Goal: Book appointment/travel/reservation

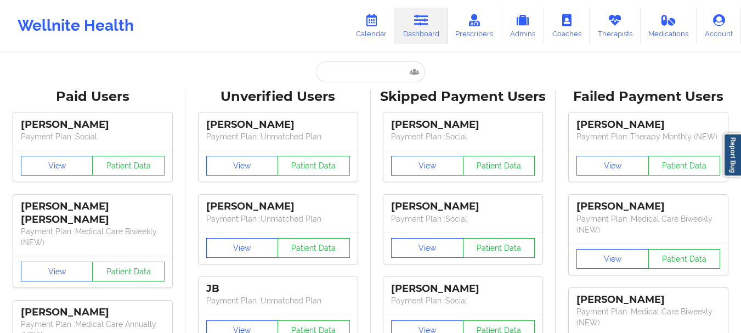
type input "[PERSON_NAME][EMAIL_ADDRESS][DOMAIN_NAME]"
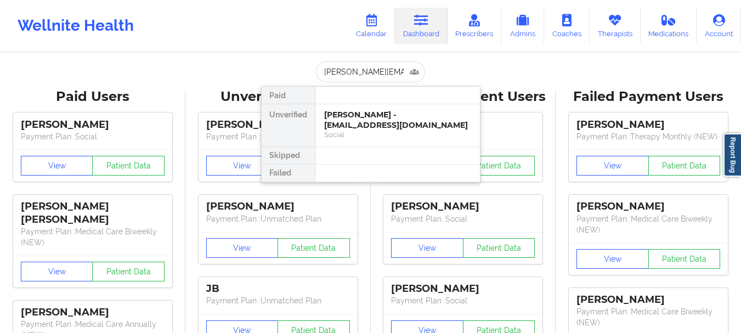
scroll to position [0, 7]
click at [383, 116] on div "Bria Wilkins - [EMAIL_ADDRESS][DOMAIN_NAME]" at bounding box center [397, 120] width 147 height 20
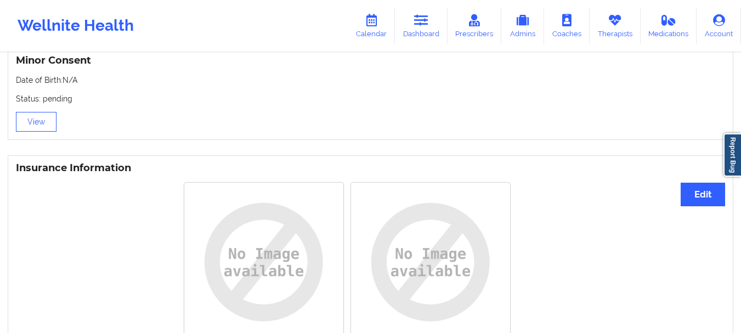
scroll to position [695, 0]
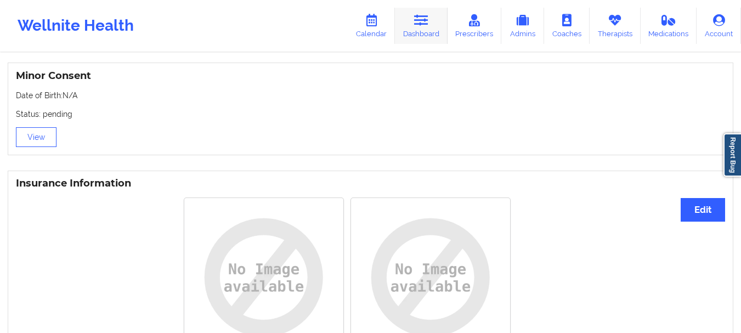
click at [435, 27] on link "Dashboard" at bounding box center [421, 26] width 53 height 36
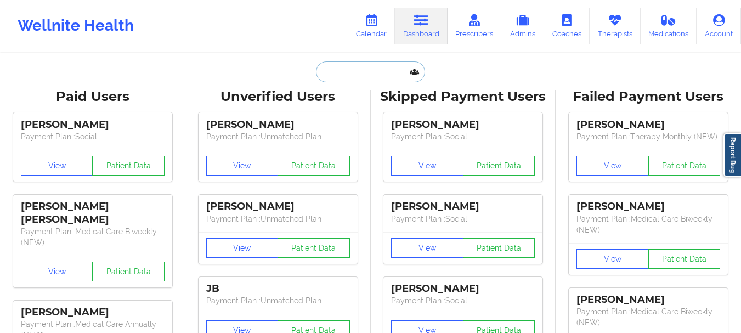
click at [334, 78] on input "text" at bounding box center [370, 71] width 109 height 21
paste input "[EMAIL_ADDRESS][DOMAIN_NAME]"
type input "[EMAIL_ADDRESS][DOMAIN_NAME]"
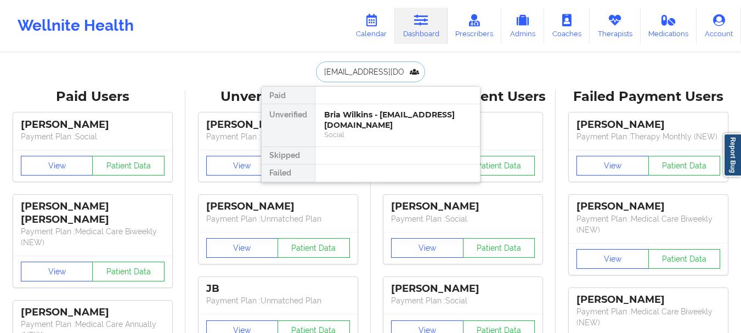
scroll to position [0, 17]
click at [378, 122] on div "[PERSON_NAME] - [EMAIL_ADDRESS][DOMAIN_NAME]" at bounding box center [397, 120] width 147 height 20
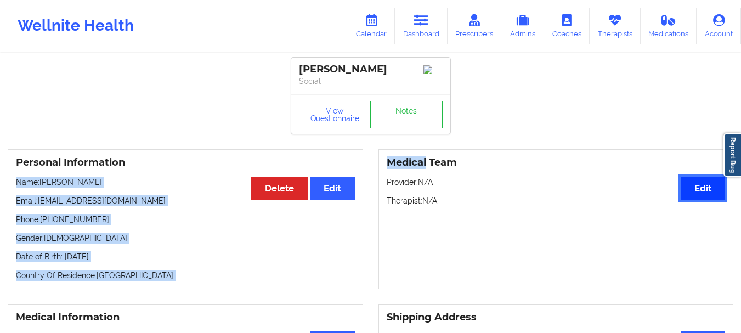
click at [701, 198] on button "Edit" at bounding box center [702, 189] width 44 height 24
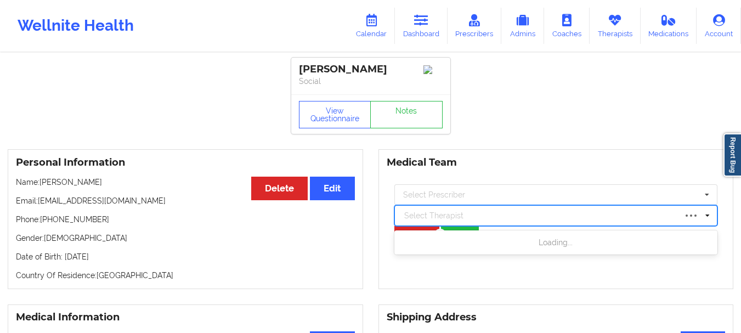
click at [665, 216] on div at bounding box center [540, 215] width 272 height 13
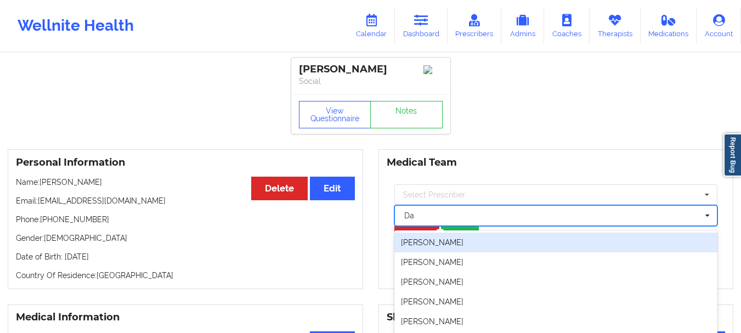
type input "Da"
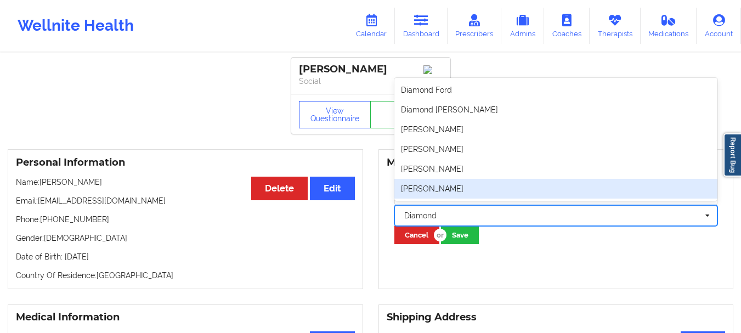
click at [474, 197] on div "[PERSON_NAME]" at bounding box center [556, 189] width 324 height 20
type input "Diamond"
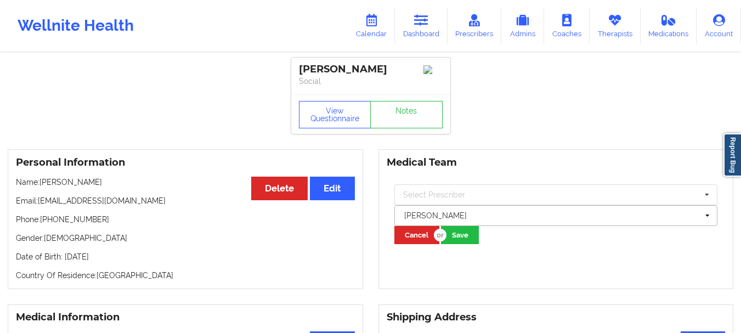
click at [462, 226] on div "[PERSON_NAME]" at bounding box center [556, 215] width 324 height 21
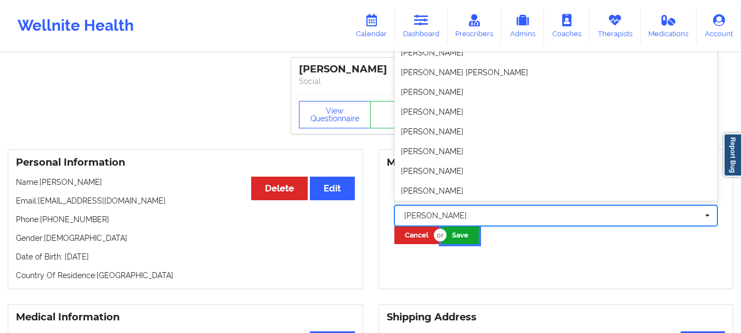
click at [459, 235] on button "Save" at bounding box center [460, 235] width 38 height 18
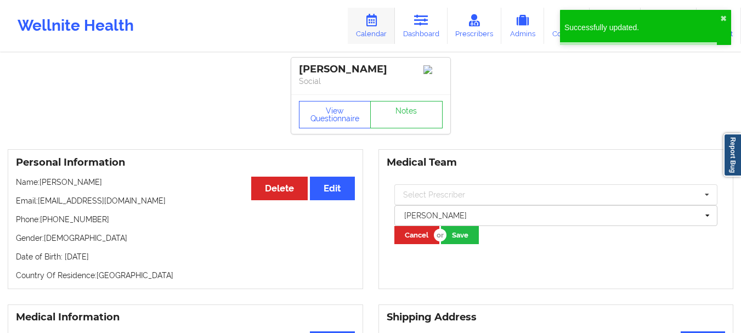
click at [381, 32] on link "Calendar" at bounding box center [371, 26] width 47 height 36
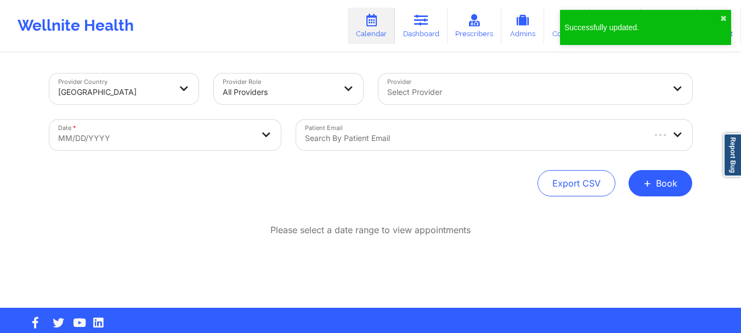
click at [401, 101] on div "Select Provider" at bounding box center [521, 88] width 287 height 31
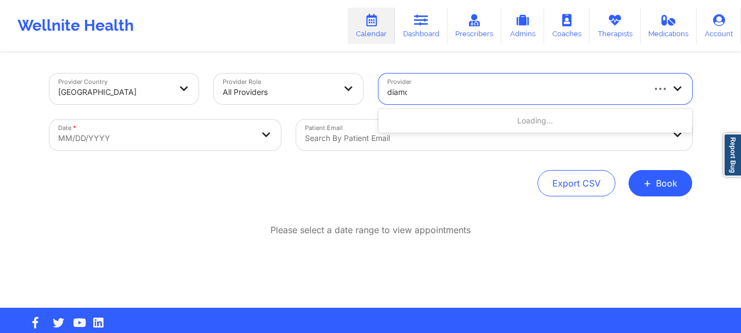
type input "diamon"
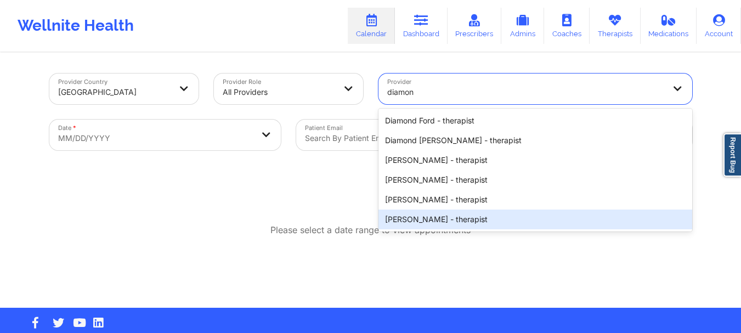
click at [408, 216] on div "[PERSON_NAME] - therapist" at bounding box center [535, 219] width 314 height 20
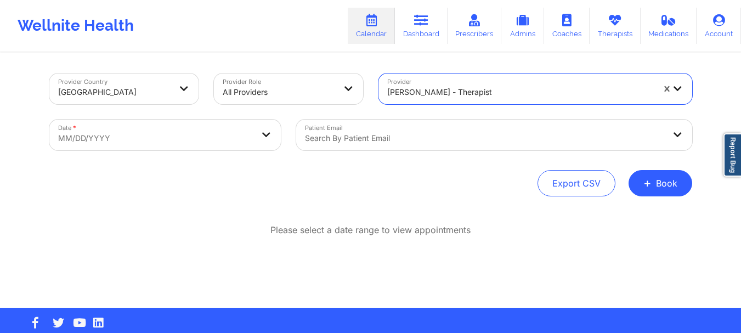
click at [202, 126] on body "Wellnite Health Calendar Dashboard Prescribers Admins Coaches Therapists Medica…" at bounding box center [370, 166] width 741 height 333
select select "2025-8"
select select "2025-9"
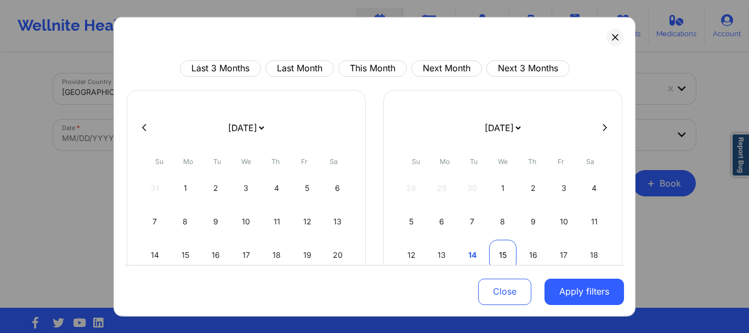
click at [493, 251] on div "15" at bounding box center [503, 254] width 28 height 31
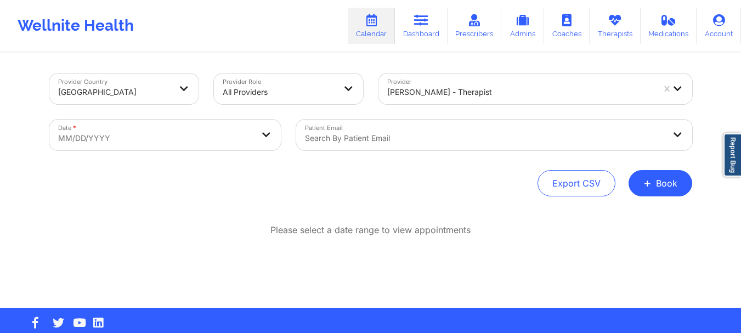
click at [214, 131] on body "Wellnite Health Calendar Dashboard Prescribers Admins Coaches Therapists Medica…" at bounding box center [370, 166] width 741 height 333
select select "2025-8"
select select "2025-9"
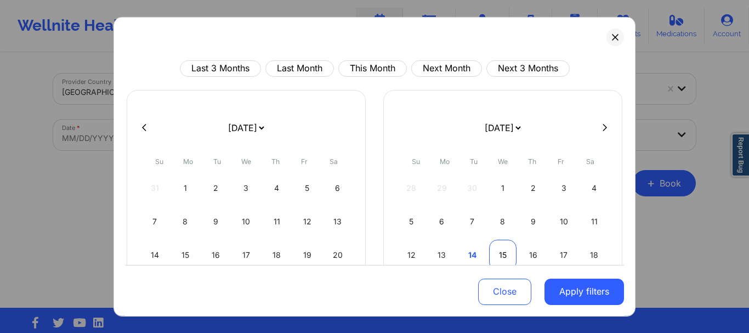
click at [498, 249] on div "15" at bounding box center [503, 254] width 28 height 31
select select "2025-9"
select select "2025-10"
click at [498, 249] on div "12" at bounding box center [503, 254] width 28 height 31
select select "2025-9"
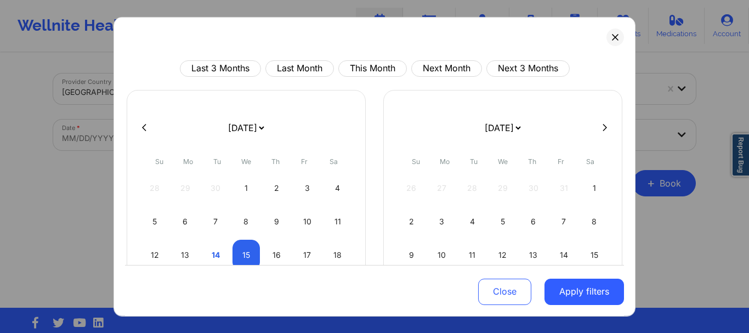
select select "2025-10"
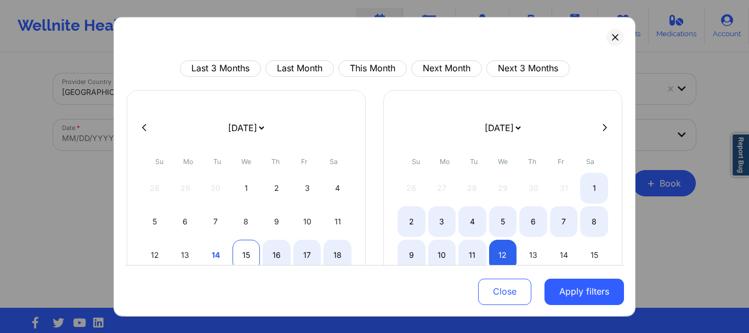
click at [248, 253] on div "15" at bounding box center [246, 254] width 28 height 31
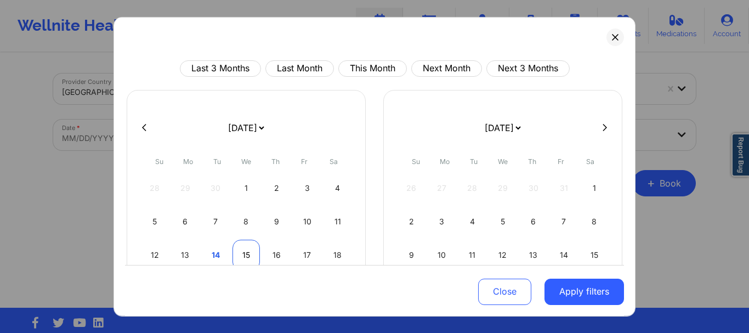
click at [248, 253] on div "15" at bounding box center [246, 254] width 28 height 31
select select "2025-9"
select select "2025-10"
click at [248, 253] on div "15" at bounding box center [246, 254] width 28 height 31
select select "2025-9"
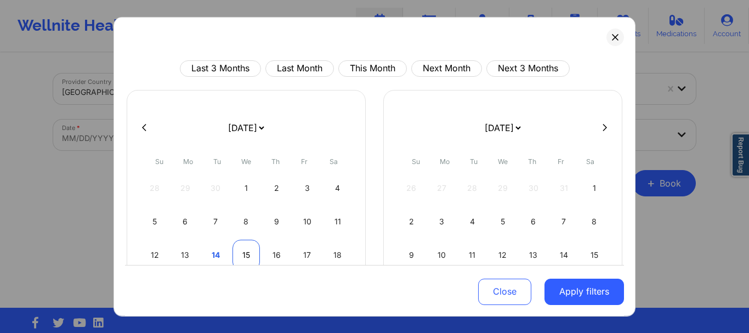
select select "2025-10"
select select "2025-9"
select select "2025-10"
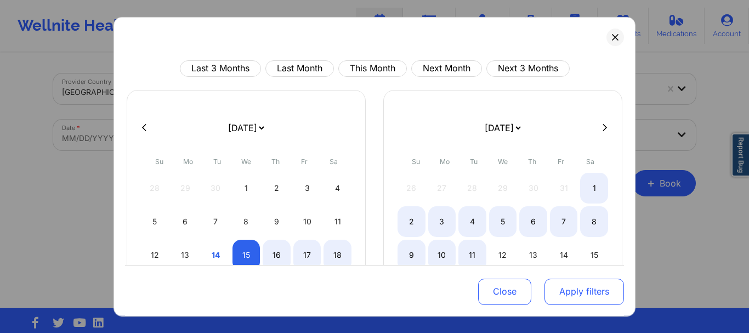
click at [562, 286] on button "Apply filters" at bounding box center [584, 292] width 80 height 26
click at [600, 283] on button "Apply filters" at bounding box center [584, 292] width 80 height 26
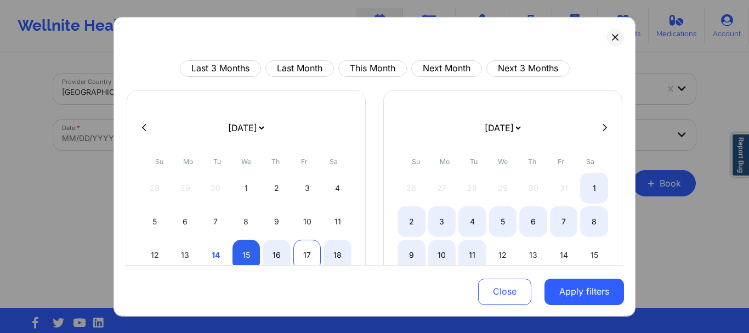
select select "2025-9"
select select "2025-10"
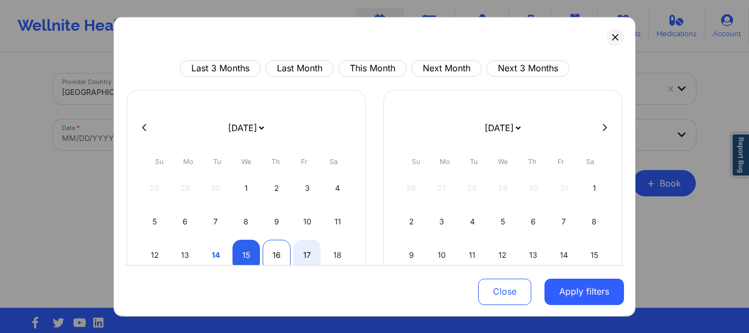
select select "2025-9"
select select "2025-10"
select select "2025-9"
select select "2025-10"
click at [251, 249] on div "15" at bounding box center [246, 254] width 28 height 31
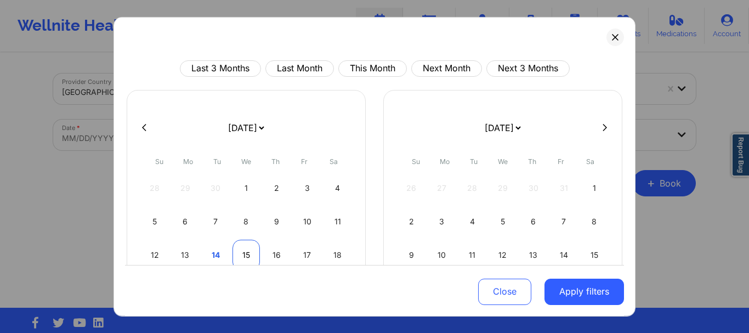
select select "2025-9"
select select "2025-10"
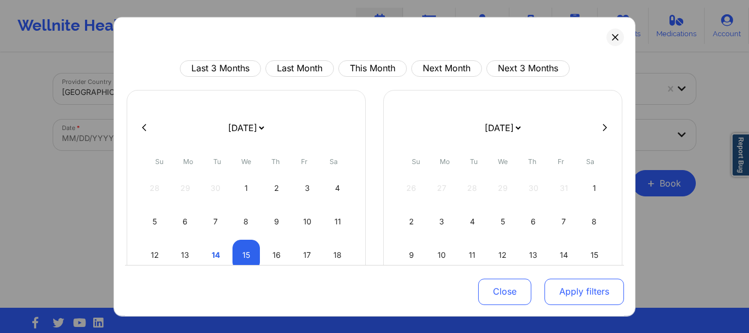
click at [551, 288] on button "Apply filters" at bounding box center [584, 292] width 80 height 26
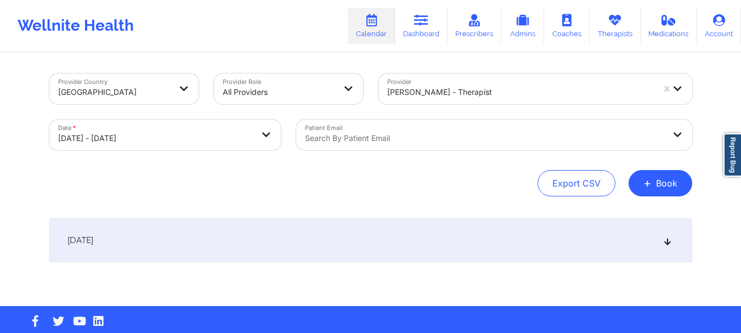
click at [536, 153] on div "Patient Email Search by patient email" at bounding box center [493, 135] width 411 height 46
click at [520, 142] on div at bounding box center [485, 138] width 360 height 13
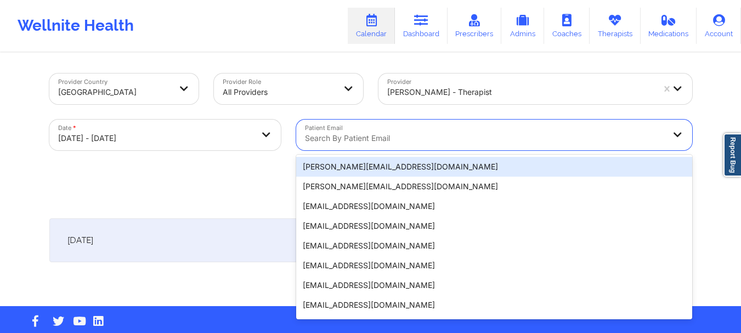
paste input "UAL835670132"
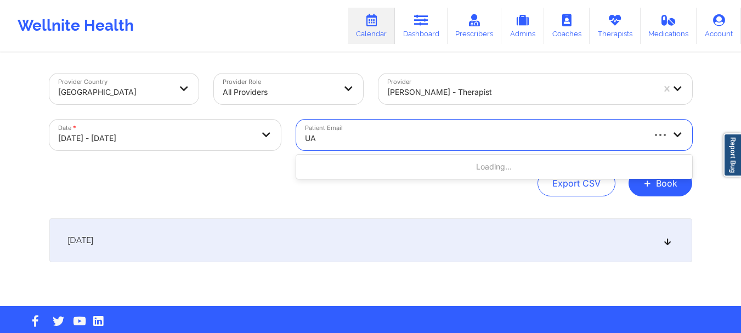
type input "U"
paste input "[EMAIL_ADDRESS][DOMAIN_NAME]"
type input "[EMAIL_ADDRESS][DOMAIN_NAME]"
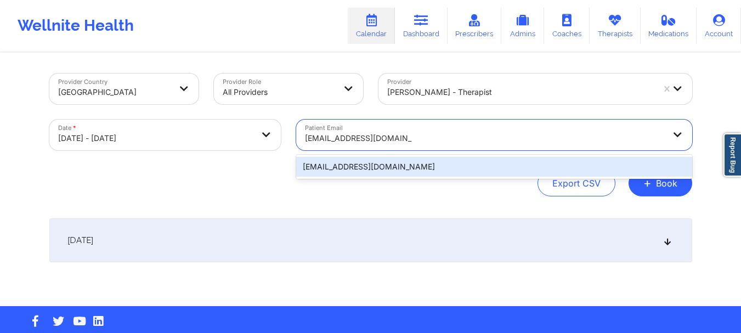
click at [417, 165] on div "[EMAIL_ADDRESS][DOMAIN_NAME]" at bounding box center [494, 167] width 396 height 20
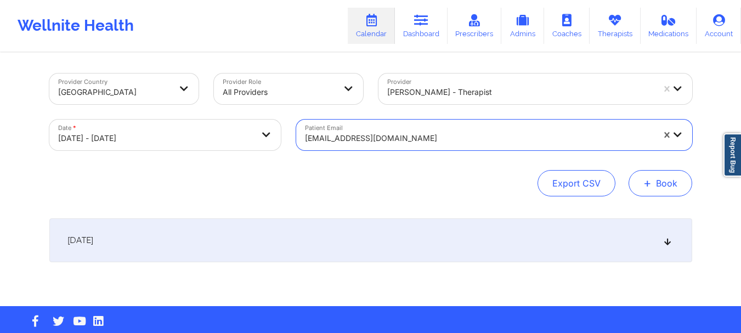
click at [650, 191] on button "+ Book" at bounding box center [660, 183] width 64 height 26
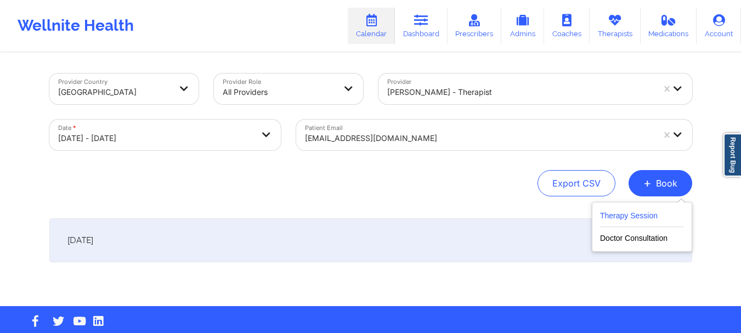
click at [632, 216] on button "Therapy Session" at bounding box center [642, 218] width 84 height 18
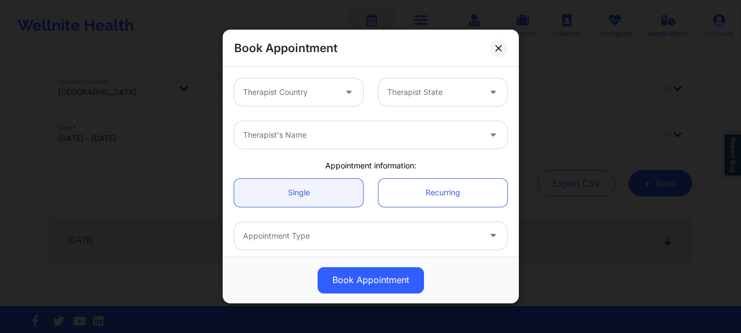
click at [358, 92] on div at bounding box center [350, 91] width 26 height 27
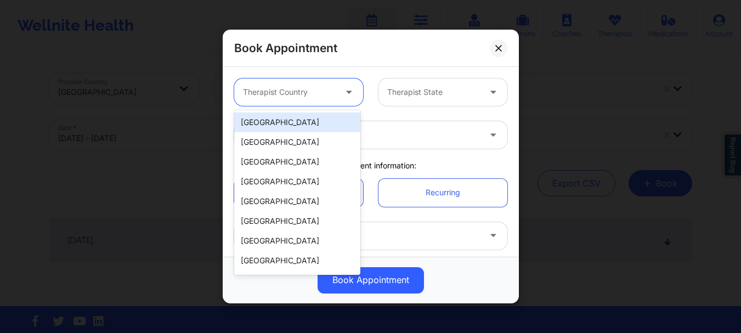
click at [310, 117] on div "[GEOGRAPHIC_DATA]" at bounding box center [297, 122] width 126 height 20
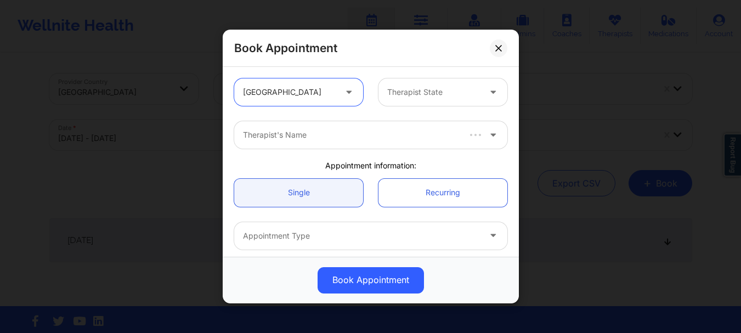
click at [405, 95] on div at bounding box center [433, 92] width 93 height 13
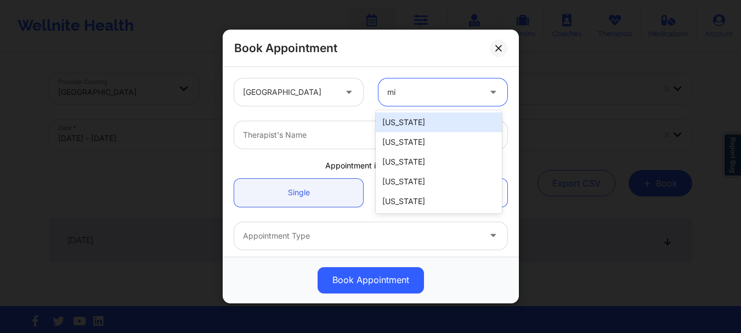
type input "mic"
click at [404, 116] on div "[US_STATE]" at bounding box center [439, 122] width 126 height 20
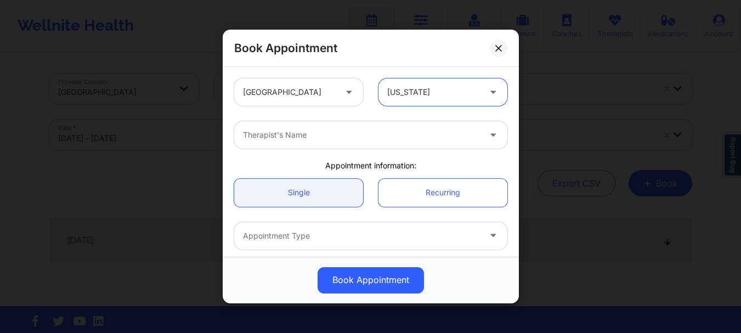
click at [378, 128] on div "Therapist's Name" at bounding box center [357, 134] width 247 height 27
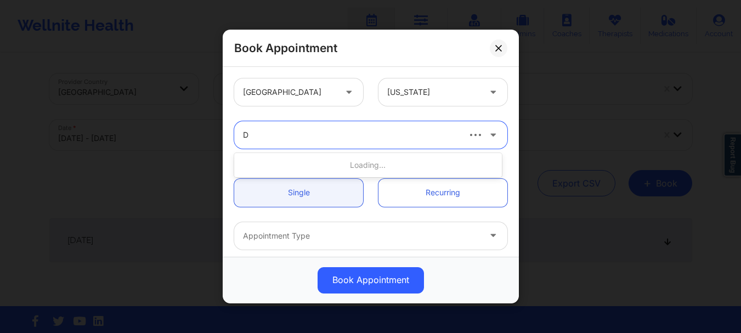
type input "D"
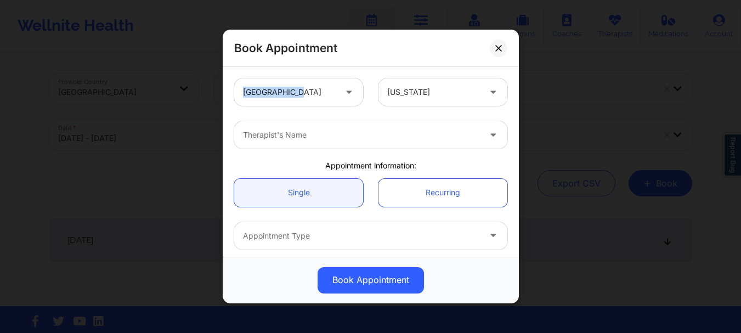
drag, startPoint x: 378, startPoint y: 48, endPoint x: 303, endPoint y: 67, distance: 77.7
click at [303, 67] on div "Book Appointment [GEOGRAPHIC_DATA] [US_STATE] Therapist's Name Appointment info…" at bounding box center [371, 167] width 296 height 274
click at [387, 135] on div at bounding box center [361, 134] width 237 height 13
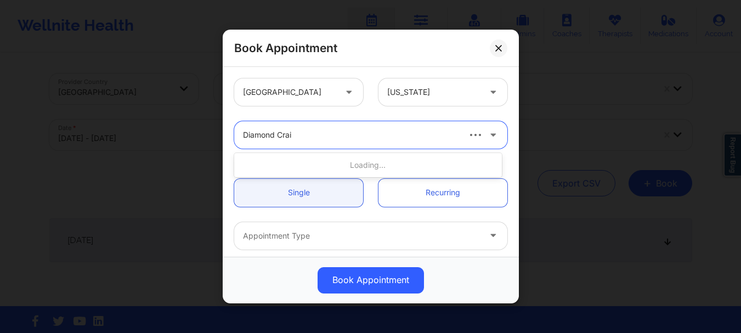
type input "[PERSON_NAME]"
click at [356, 139] on div at bounding box center [361, 134] width 237 height 13
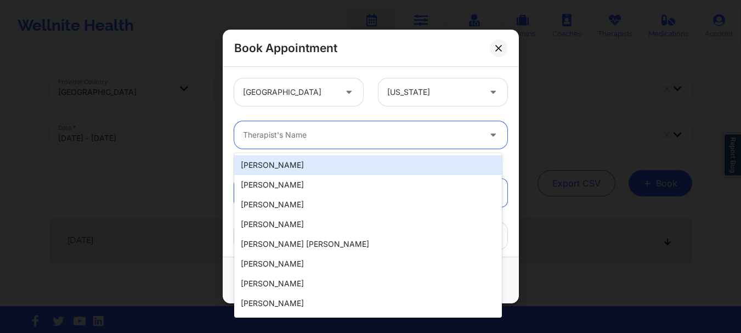
click at [356, 139] on div at bounding box center [361, 134] width 237 height 13
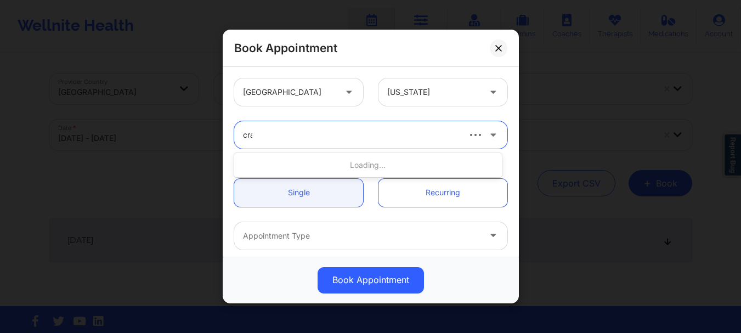
type input "crai"
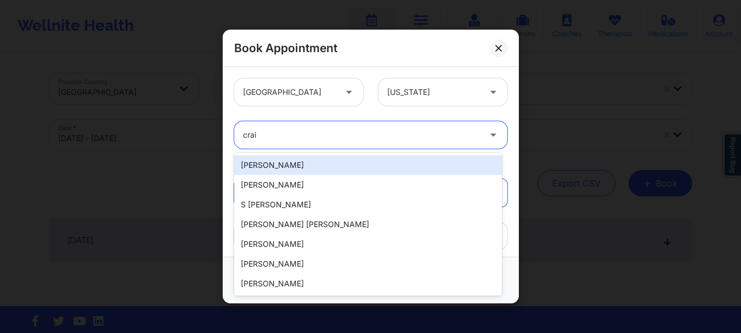
drag, startPoint x: 329, startPoint y: 166, endPoint x: 319, endPoint y: 145, distance: 22.8
click at [319, 146] on body "Wellnite Health Calendar Dashboard Prescribers Admins Coaches Therapists Medica…" at bounding box center [370, 166] width 741 height 333
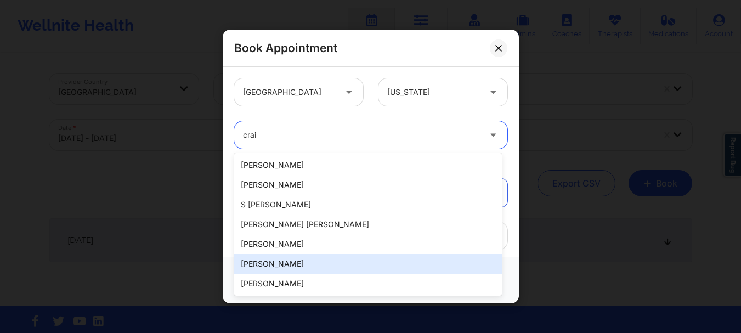
click at [283, 259] on div "[PERSON_NAME]" at bounding box center [368, 264] width 268 height 20
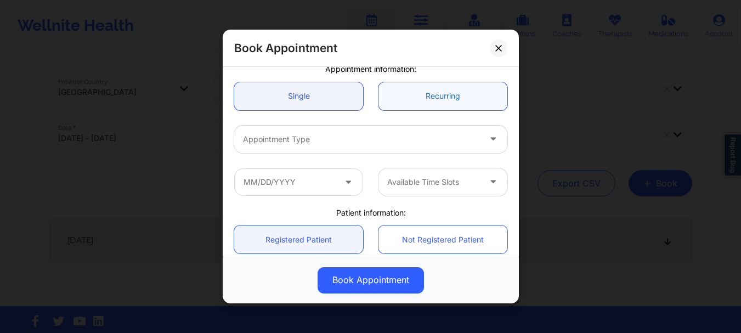
scroll to position [116, 0]
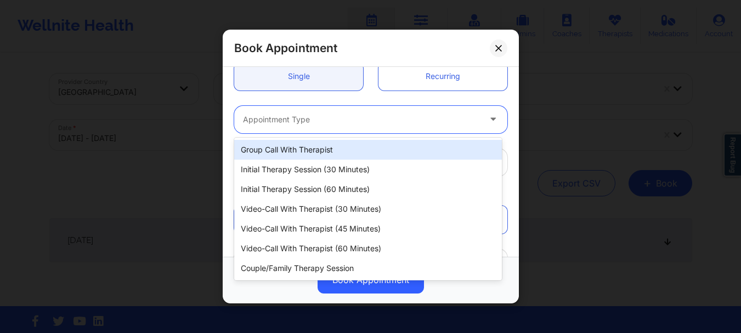
click at [348, 126] on div "Appointment Type" at bounding box center [357, 119] width 247 height 27
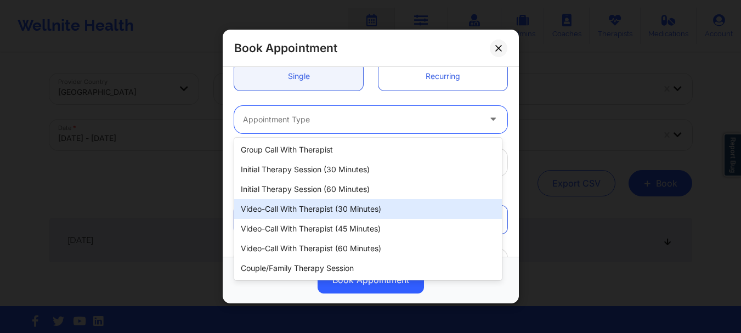
drag, startPoint x: 341, startPoint y: 172, endPoint x: 345, endPoint y: 203, distance: 31.0
click at [345, 203] on div "Group Call with Therapist Initial Therapy Session (30 minutes) Initial Therapy …" at bounding box center [368, 209] width 268 height 143
click at [345, 203] on div "Video-Call with Therapist (30 minutes)" at bounding box center [368, 209] width 268 height 20
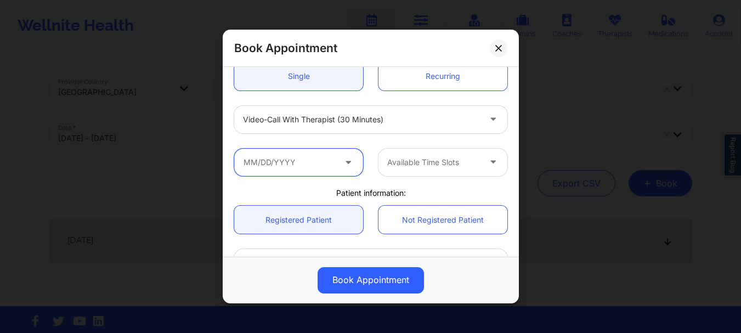
click at [317, 161] on input "text" at bounding box center [298, 162] width 129 height 27
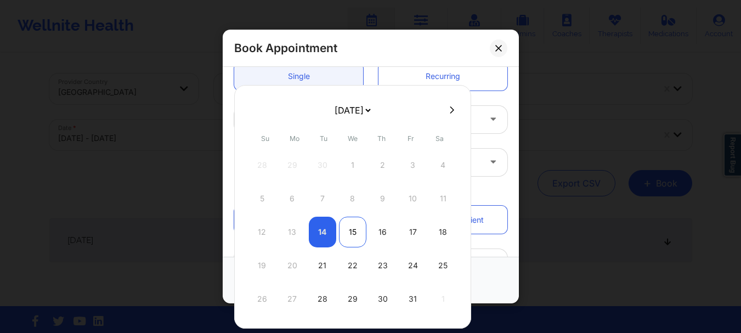
click at [356, 222] on div "15" at bounding box center [352, 232] width 27 height 31
type input "[DATE]"
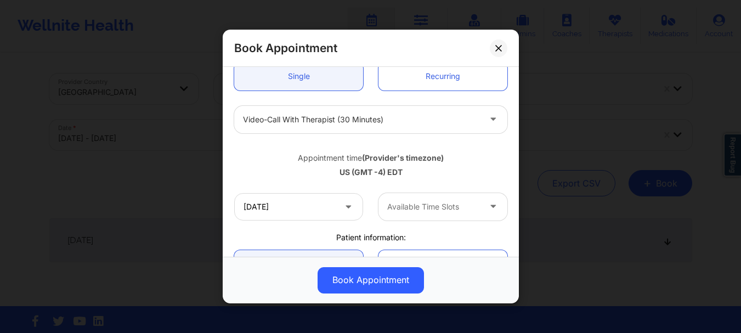
click at [392, 208] on div at bounding box center [433, 206] width 93 height 13
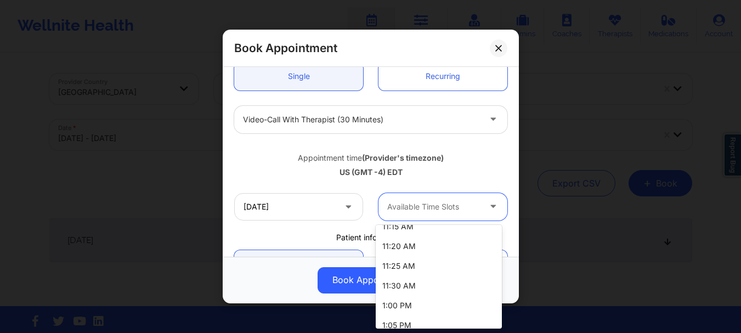
scroll to position [311, 0]
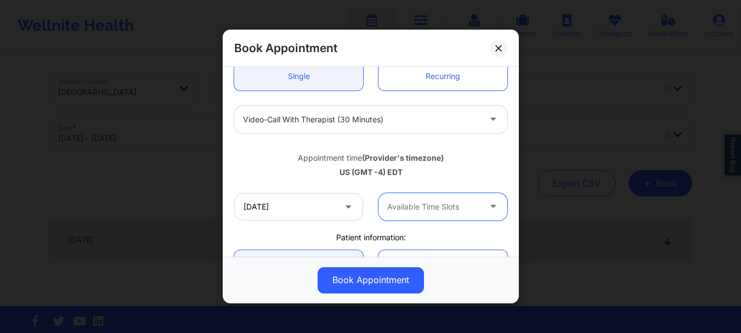
click at [431, 210] on div at bounding box center [433, 206] width 93 height 13
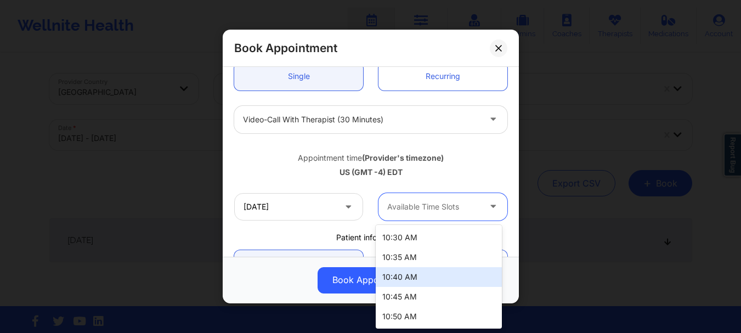
scroll to position [118, 0]
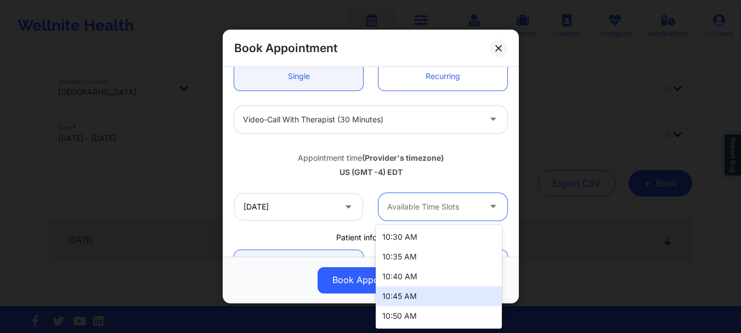
click at [405, 294] on div "10:45 AM" at bounding box center [439, 296] width 126 height 20
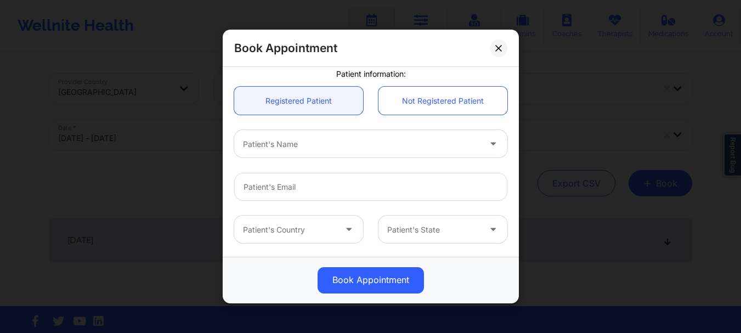
scroll to position [302, 0]
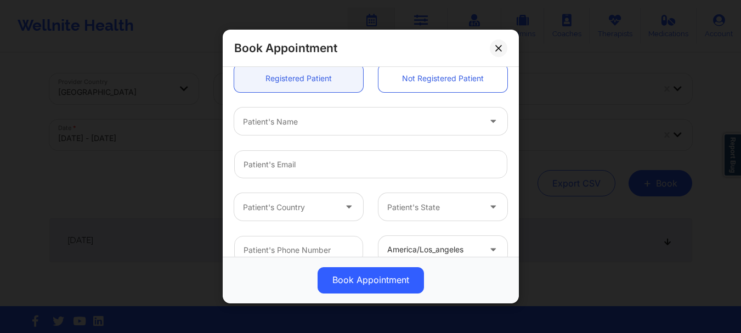
click at [355, 134] on div "Patient's Name" at bounding box center [357, 121] width 247 height 27
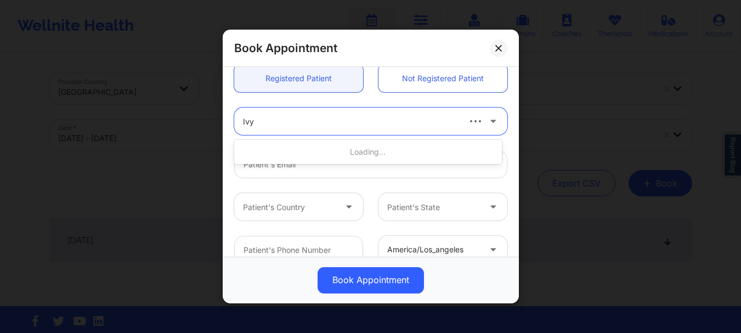
type input "Ivy"
click at [317, 168] on input "Patient Email" at bounding box center [370, 165] width 273 height 28
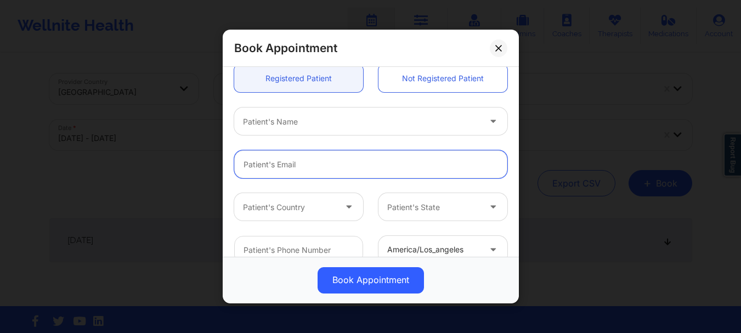
type input "[EMAIL_ADDRESS][DOMAIN_NAME]"
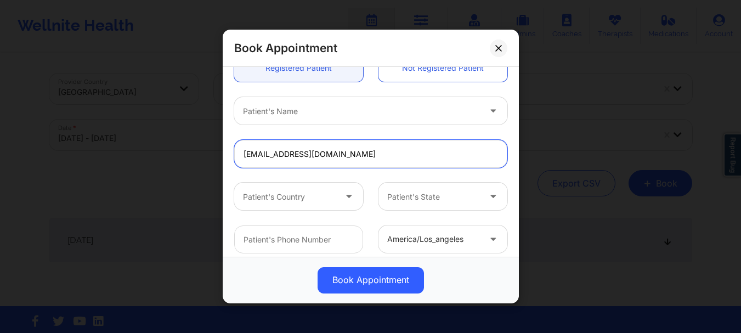
scroll to position [313, 0]
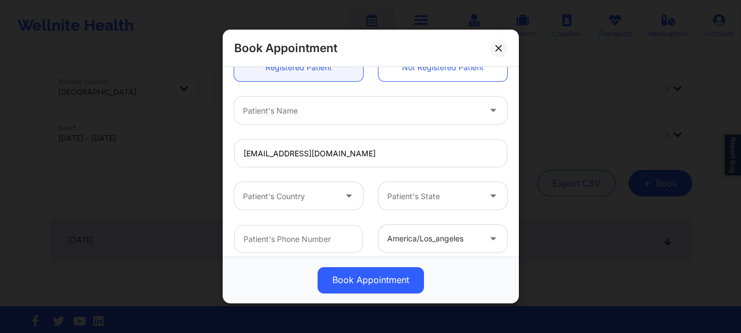
click at [339, 202] on div at bounding box center [350, 196] width 26 height 27
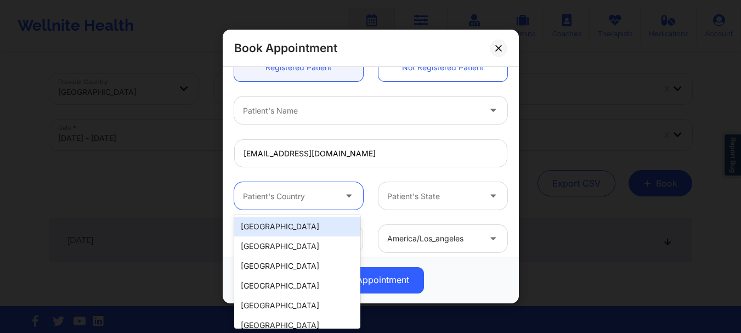
click at [328, 219] on div "[GEOGRAPHIC_DATA]" at bounding box center [297, 227] width 126 height 20
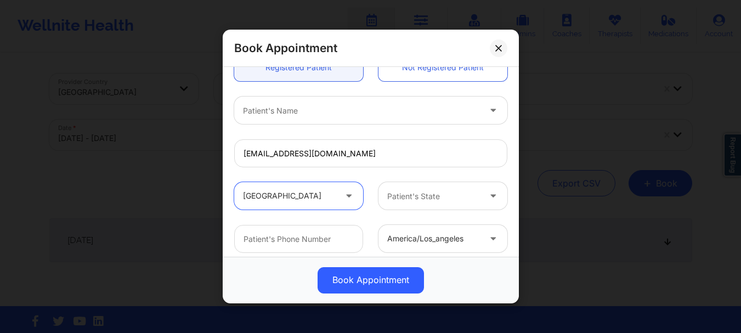
click at [399, 198] on div at bounding box center [433, 196] width 93 height 13
click at [404, 206] on div "Patient's State" at bounding box center [429, 196] width 103 height 27
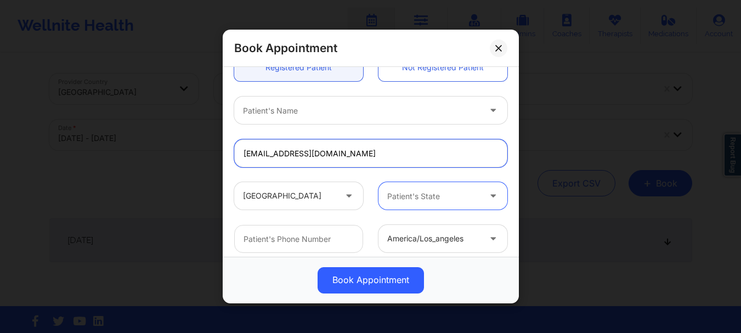
click at [375, 164] on input "[EMAIL_ADDRESS][DOMAIN_NAME]" at bounding box center [370, 154] width 273 height 28
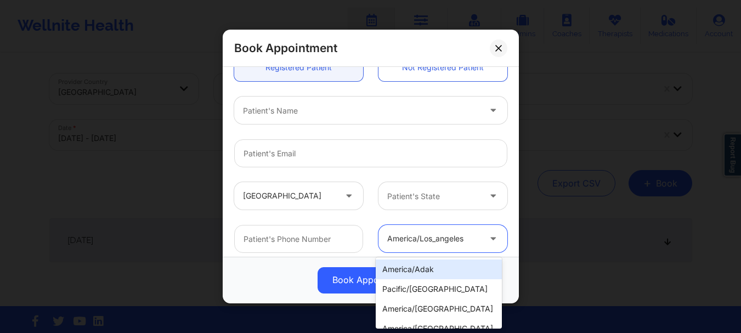
click at [450, 240] on div at bounding box center [433, 238] width 93 height 13
click at [363, 132] on div at bounding box center [370, 153] width 288 height 43
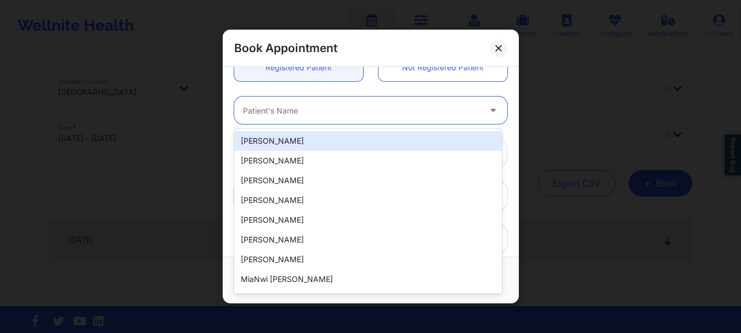
click at [348, 116] on div at bounding box center [361, 110] width 237 height 13
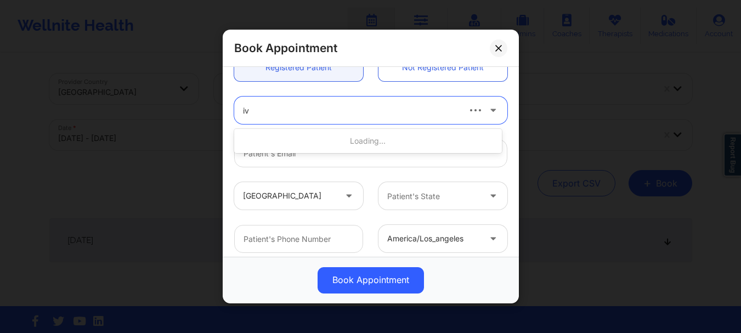
type input "ivy"
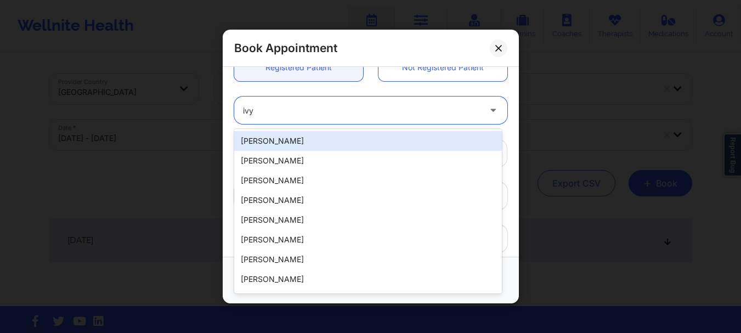
click at [312, 141] on div "[PERSON_NAME]" at bounding box center [368, 141] width 268 height 20
type input "[EMAIL_ADDRESS][DOMAIN_NAME]"
type input "[PHONE_NUMBER]"
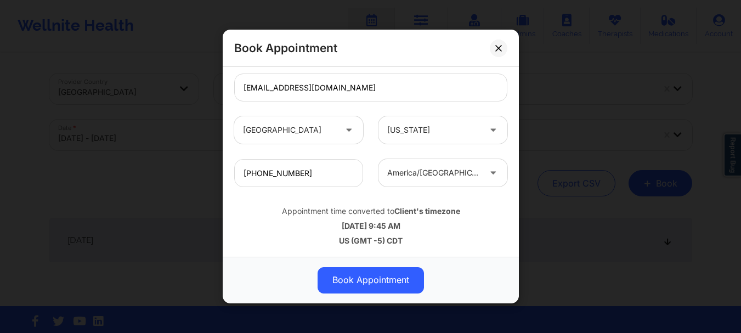
scroll to position [379, 0]
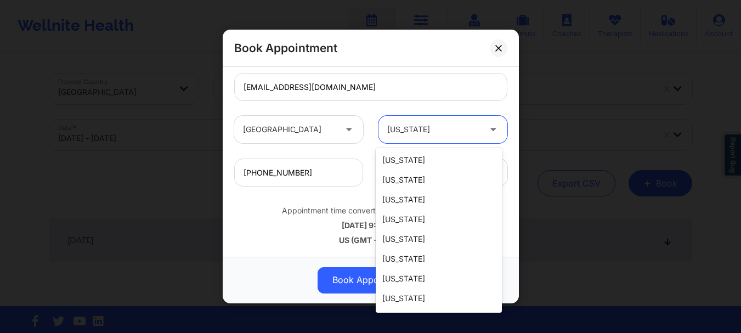
click at [398, 134] on div at bounding box center [433, 129] width 93 height 13
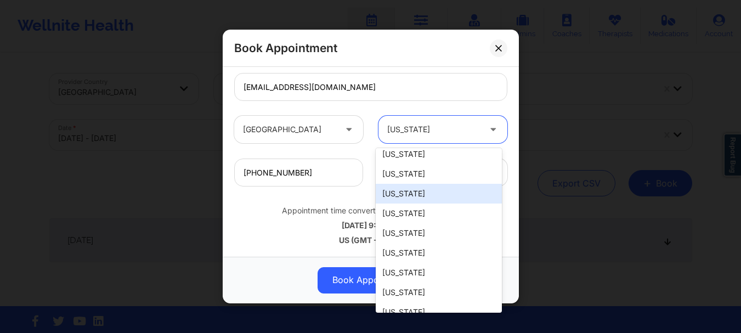
scroll to position [399, 0]
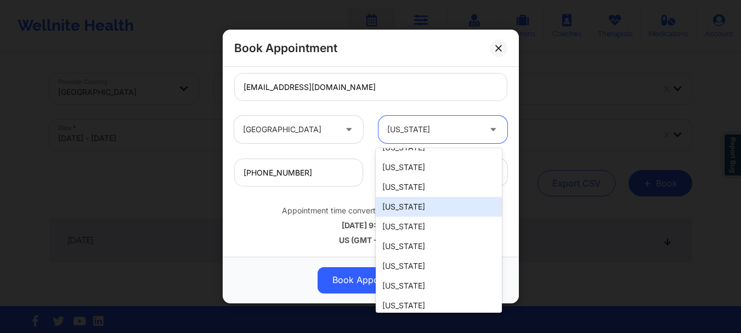
click at [404, 199] on div "[US_STATE]" at bounding box center [439, 207] width 126 height 20
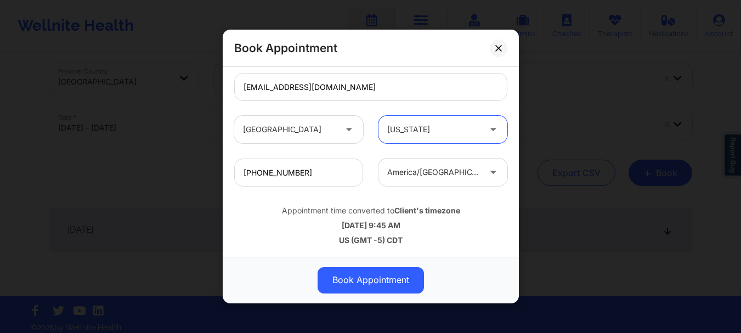
scroll to position [18, 0]
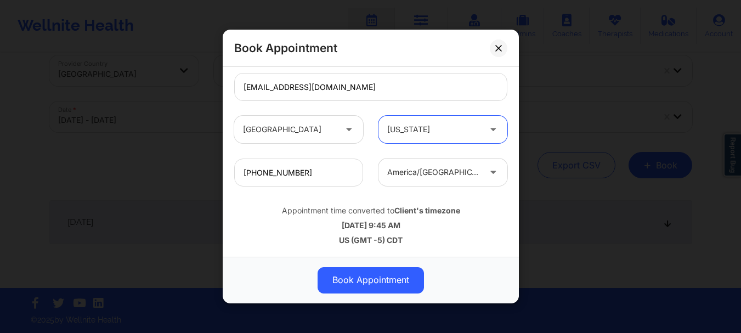
click at [408, 179] on div "america/[GEOGRAPHIC_DATA]" at bounding box center [433, 172] width 93 height 27
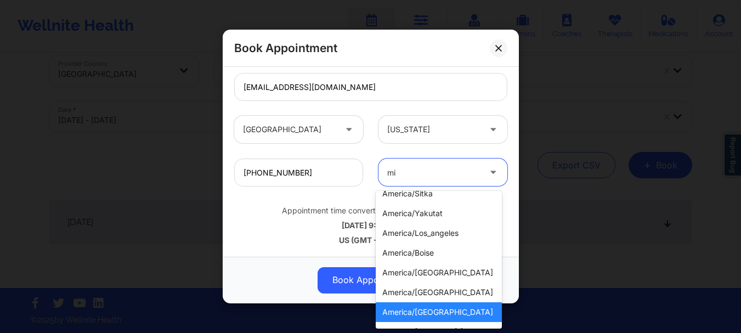
scroll to position [0, 0]
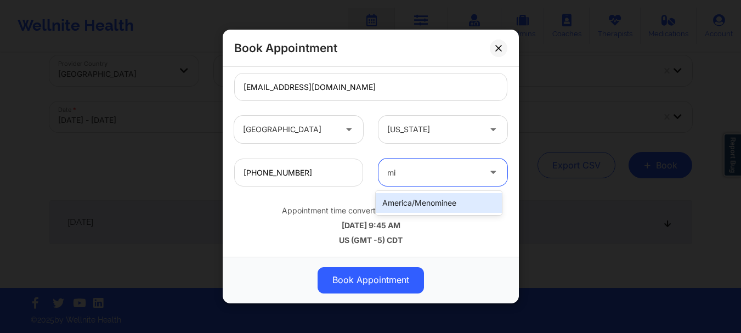
type input "m"
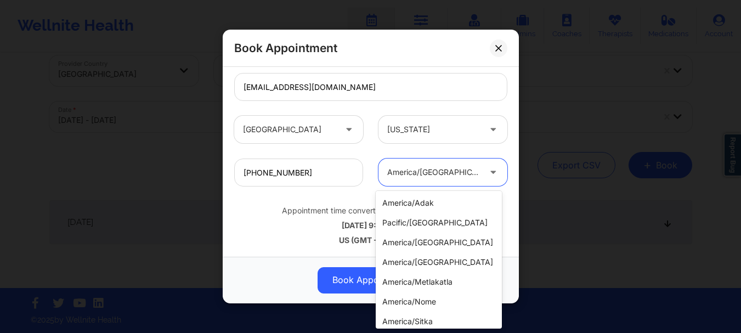
click at [371, 168] on div "29 results available. Use Up and Down to choose options, press Enter to select …" at bounding box center [443, 172] width 144 height 27
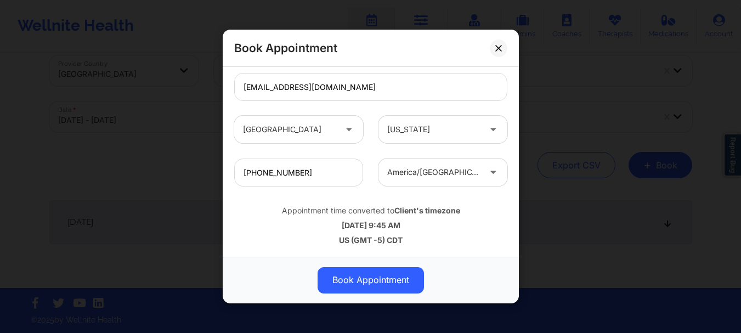
click at [414, 172] on div at bounding box center [433, 172] width 93 height 13
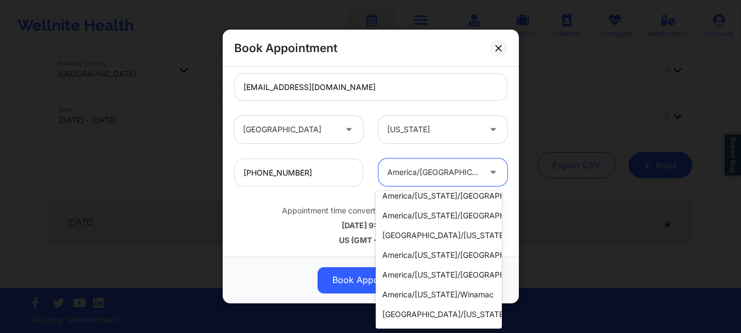
scroll to position [445, 0]
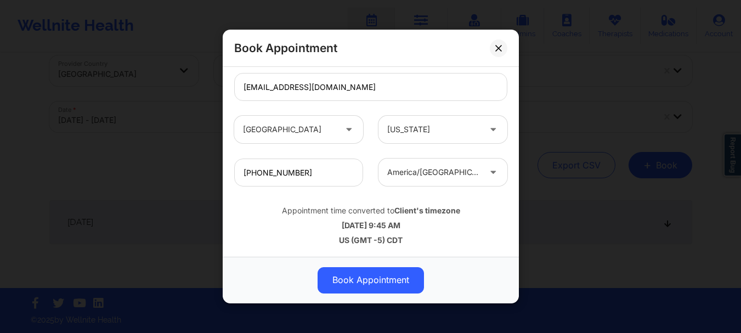
click at [291, 260] on div "Book Appointment" at bounding box center [371, 280] width 296 height 47
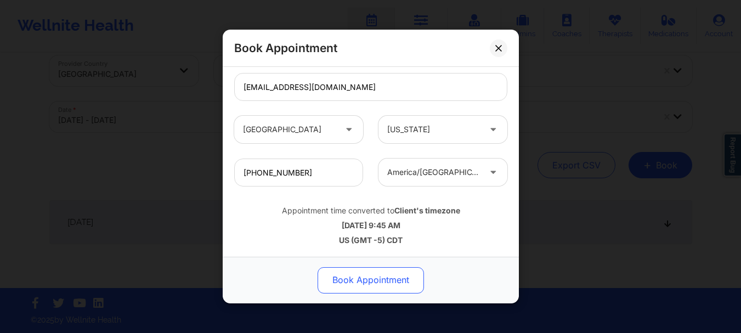
click at [343, 279] on button "Book Appointment" at bounding box center [370, 280] width 106 height 26
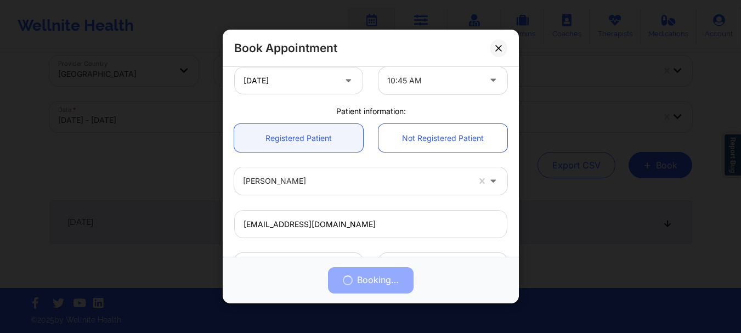
scroll to position [189, 0]
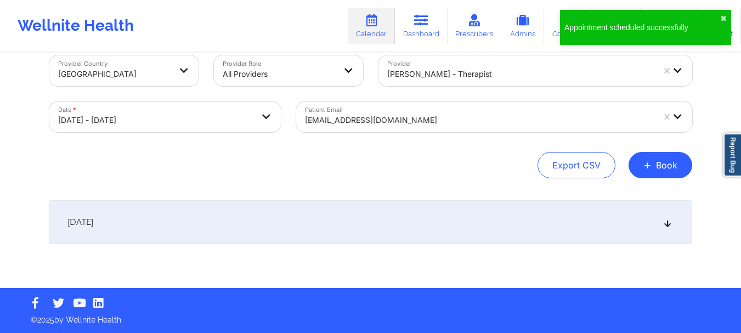
click at [394, 207] on div "[DATE]" at bounding box center [370, 222] width 643 height 44
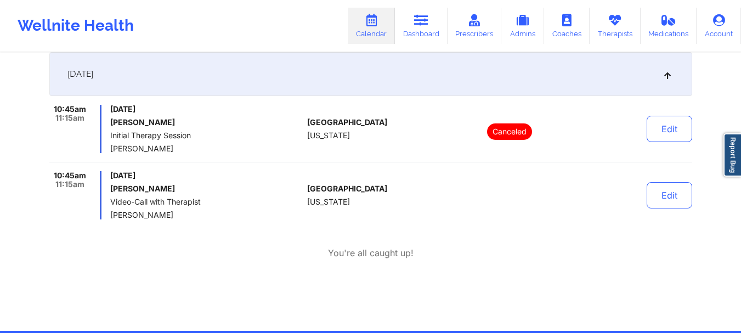
scroll to position [169, 0]
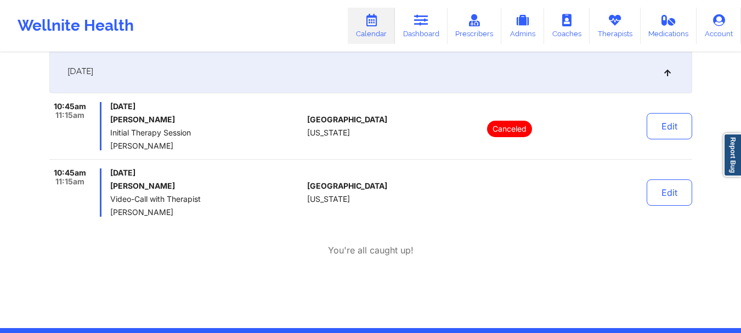
click at [390, 37] on link "Calendar" at bounding box center [371, 26] width 47 height 36
click at [422, 33] on link "Dashboard" at bounding box center [421, 26] width 53 height 36
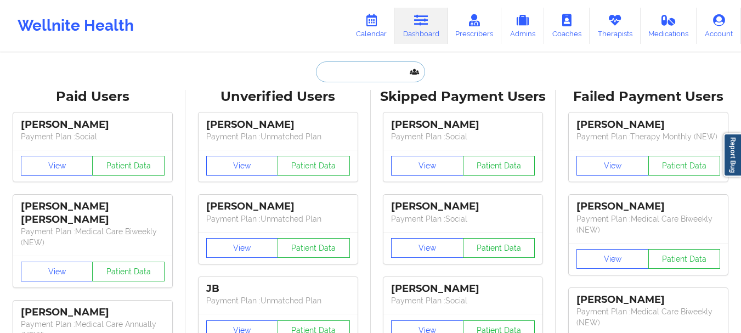
click at [338, 77] on input "text" at bounding box center [370, 71] width 109 height 21
paste input "[PERSON_NAME][EMAIL_ADDRESS][DOMAIN_NAME]"
type input "[PERSON_NAME][EMAIL_ADDRESS][DOMAIN_NAME]"
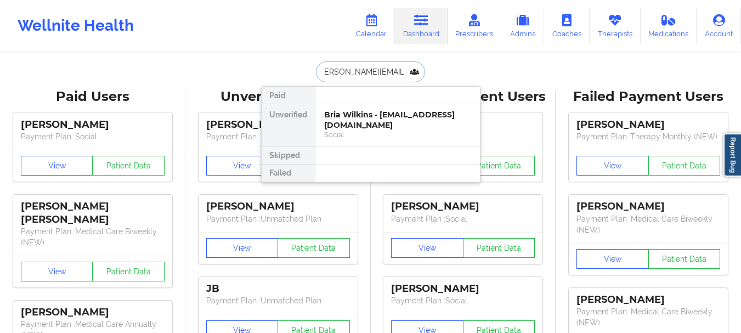
click at [347, 117] on div "Bria Wilkins - [EMAIL_ADDRESS][DOMAIN_NAME]" at bounding box center [397, 120] width 147 height 20
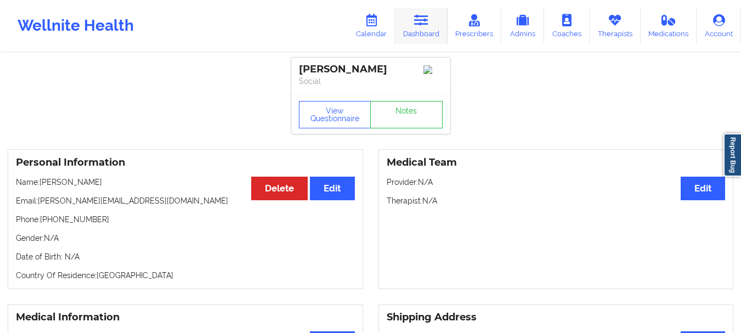
click at [404, 23] on link "Dashboard" at bounding box center [421, 26] width 53 height 36
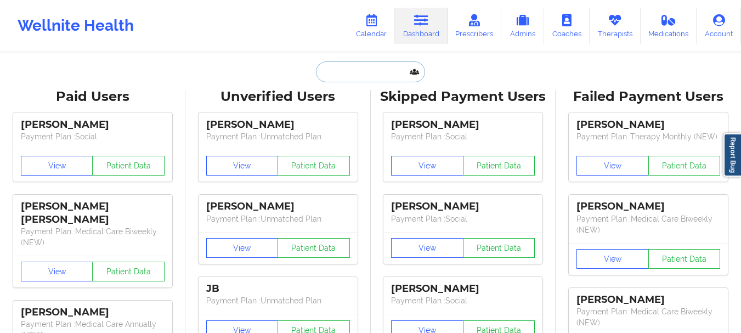
click at [345, 64] on input "text" at bounding box center [370, 71] width 109 height 21
paste input "[EMAIL_ADDRESS][DOMAIN_NAME]"
type input "[EMAIL_ADDRESS][DOMAIN_NAME]"
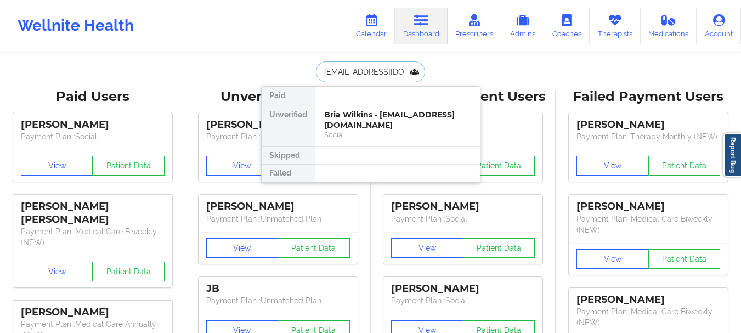
scroll to position [0, 17]
click at [361, 129] on div "[PERSON_NAME] - [EMAIL_ADDRESS][DOMAIN_NAME]" at bounding box center [397, 120] width 147 height 20
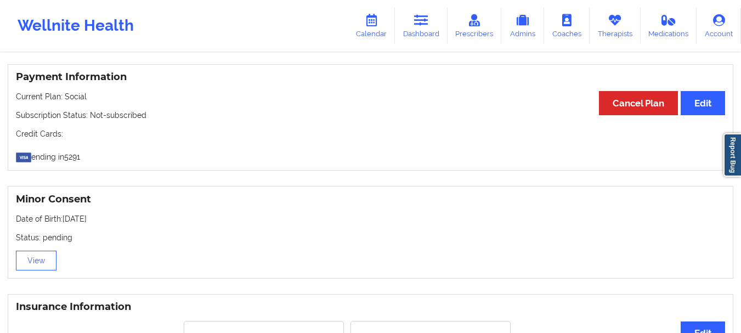
scroll to position [597, 0]
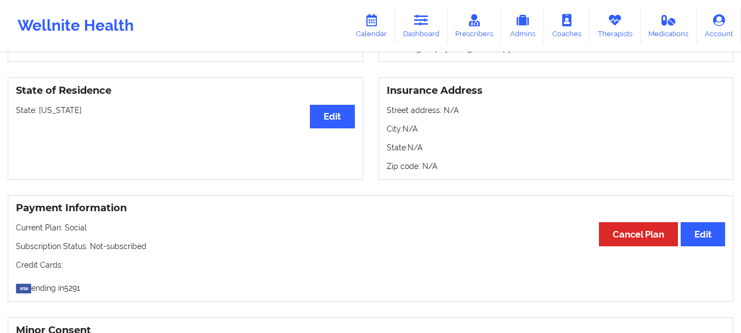
scroll to position [446, 0]
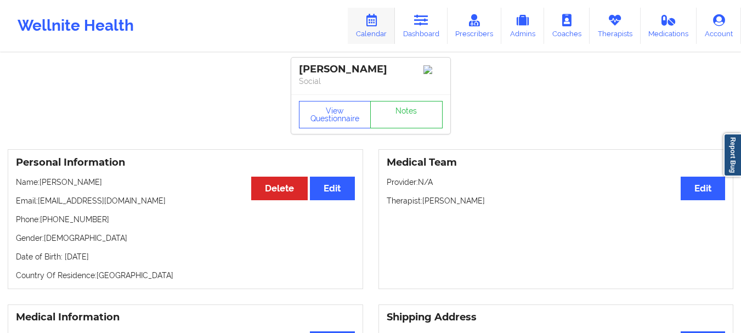
click at [378, 22] on icon at bounding box center [371, 20] width 14 height 12
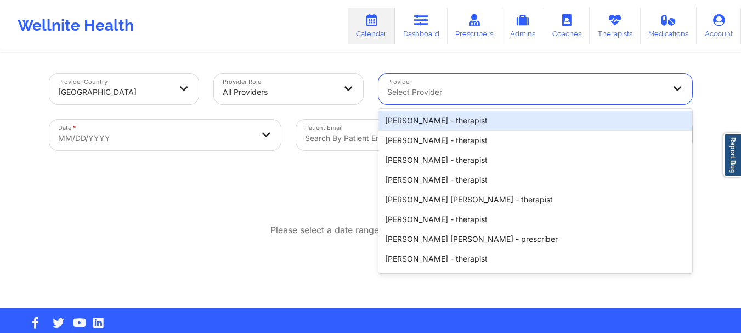
click at [430, 97] on div at bounding box center [525, 92] width 277 height 13
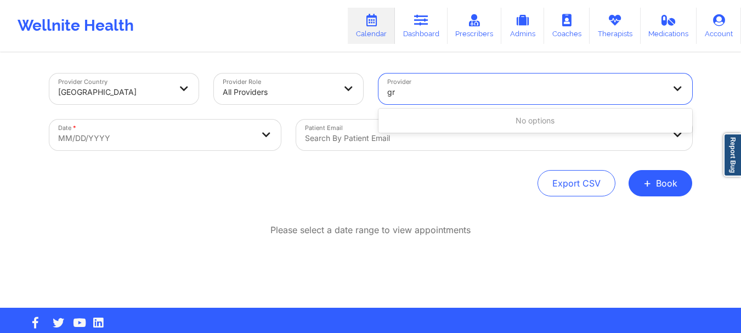
type input "g"
type input "Diamond"
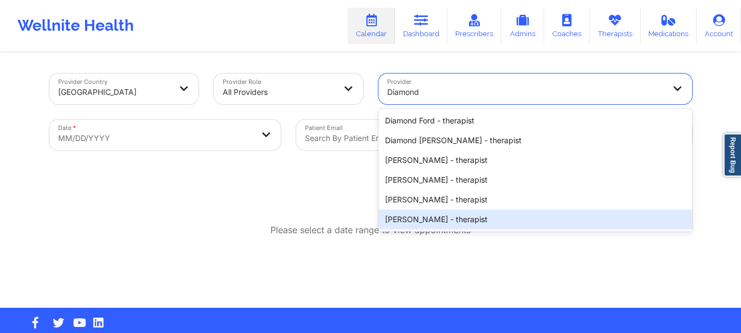
click at [422, 214] on div "[PERSON_NAME] - therapist" at bounding box center [535, 219] width 314 height 20
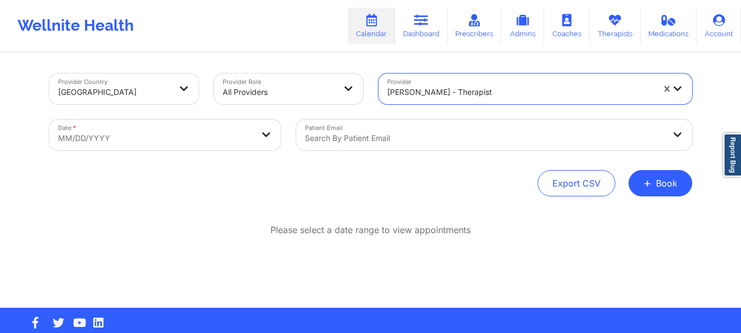
click at [203, 133] on body "Wellnite Health Calendar Dashboard Prescribers Admins Coaches Therapists Medica…" at bounding box center [370, 166] width 741 height 333
select select "2025-8"
select select "2025-9"
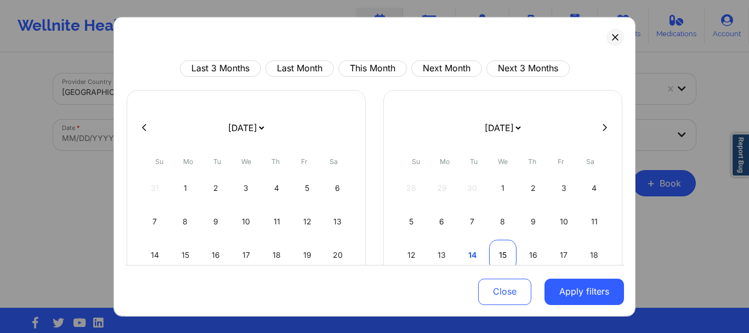
click at [492, 256] on div "15" at bounding box center [503, 254] width 28 height 31
select select "2025-9"
select select "2025-10"
click at [492, 256] on div "12" at bounding box center [503, 254] width 28 height 31
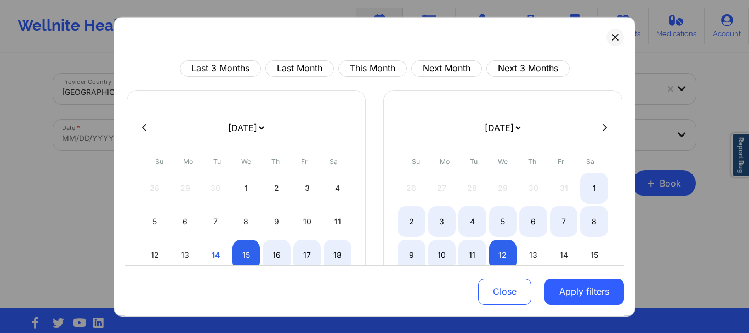
select select "2025-9"
select select "2025-10"
click at [237, 252] on div "15" at bounding box center [246, 254] width 28 height 31
select select "2025-9"
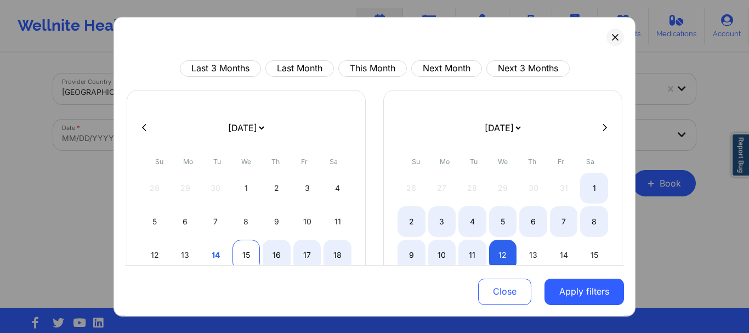
select select "2025-10"
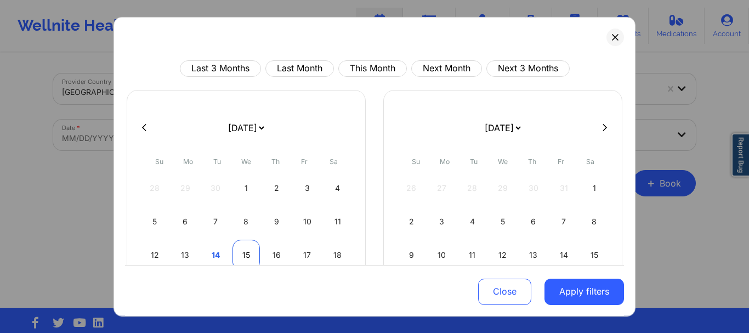
click at [237, 252] on div "15" at bounding box center [246, 254] width 28 height 31
select select "2025-9"
select select "2025-10"
select select "2025-9"
select select "2025-10"
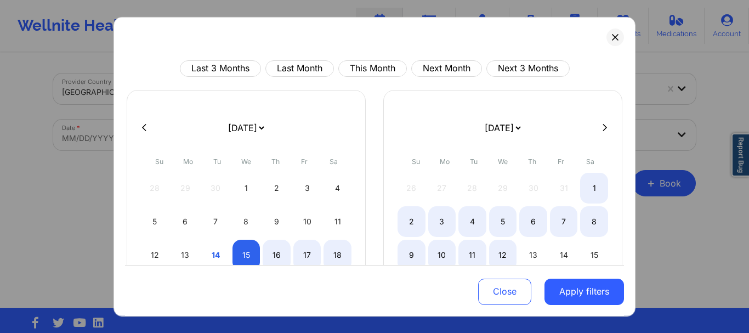
select select "2025-9"
select select "2025-10"
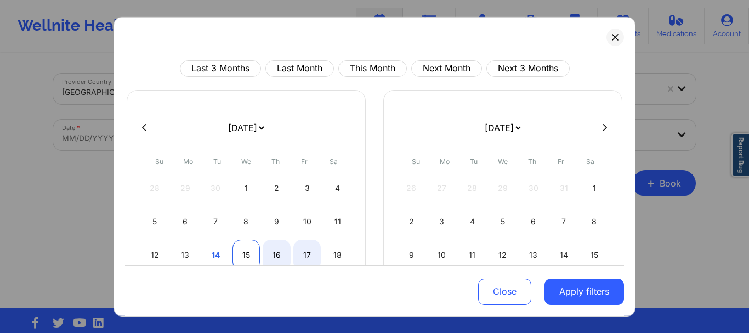
select select "2025-9"
select select "2025-10"
click at [245, 251] on div "15" at bounding box center [246, 254] width 28 height 31
select select "2025-9"
select select "2025-10"
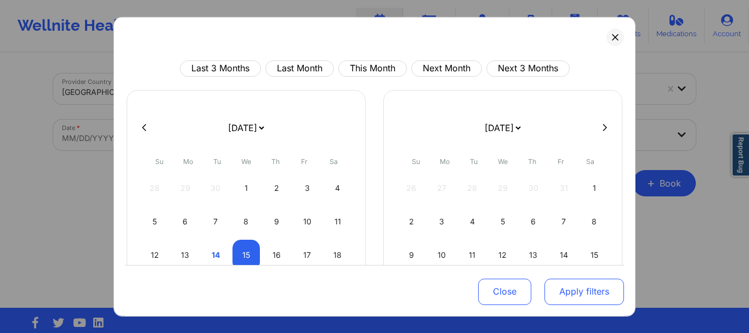
click at [608, 303] on button "Apply filters" at bounding box center [584, 292] width 80 height 26
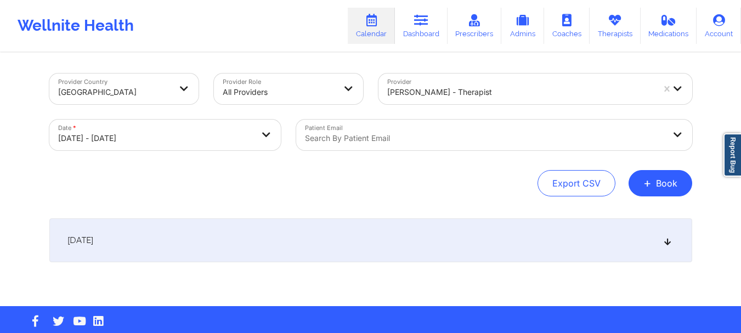
click at [419, 141] on div at bounding box center [485, 138] width 360 height 13
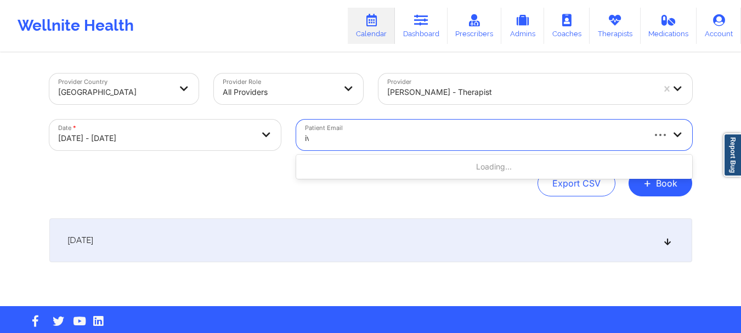
type input "ivy"
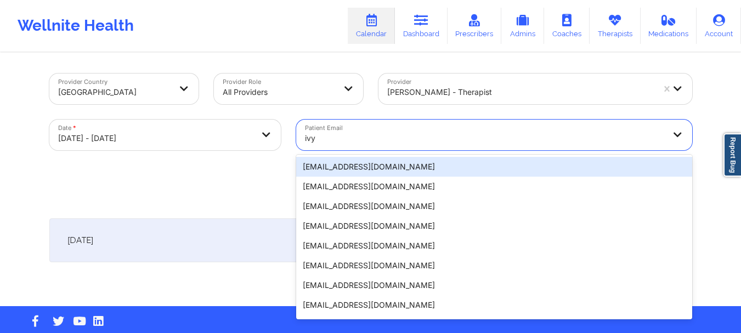
click at [395, 169] on div "[EMAIL_ADDRESS][DOMAIN_NAME]" at bounding box center [494, 167] width 396 height 20
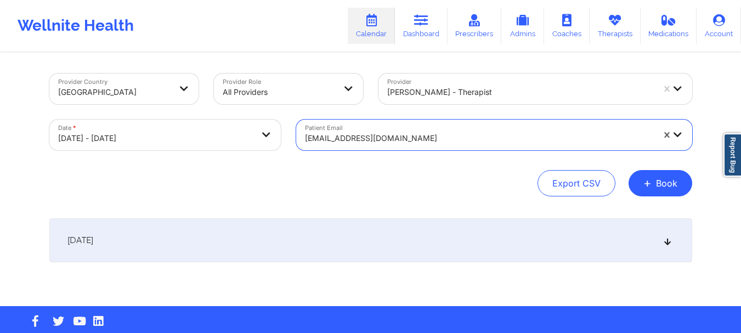
click at [516, 260] on div "[DATE]" at bounding box center [370, 240] width 643 height 44
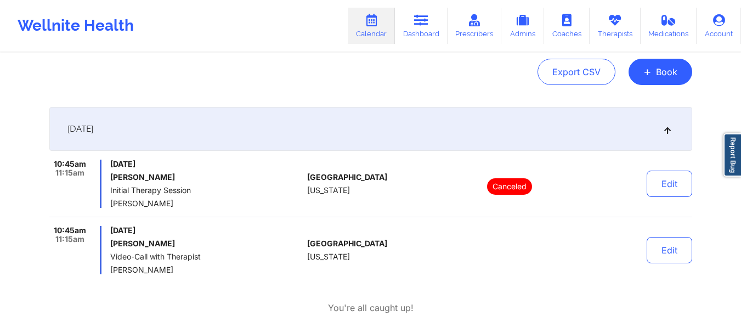
scroll to position [117, 0]
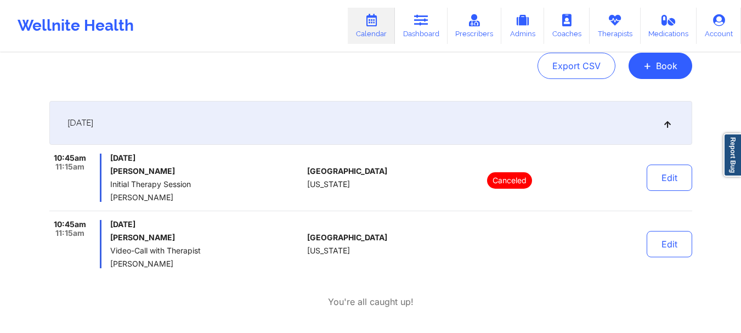
click at [205, 254] on span "Video-Call with Therapist" at bounding box center [206, 250] width 192 height 9
click at [605, 24] on link "Therapists" at bounding box center [614, 26] width 51 height 36
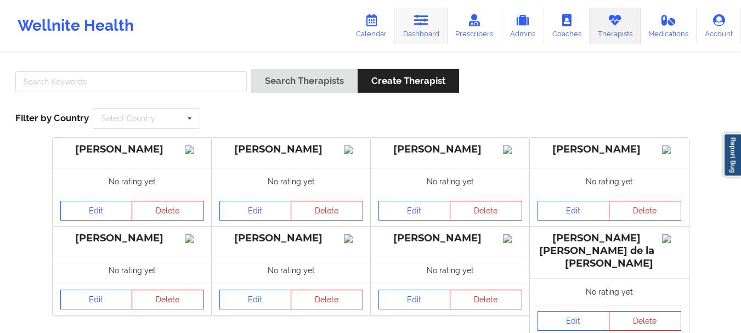
click at [434, 12] on link "Dashboard" at bounding box center [421, 26] width 53 height 36
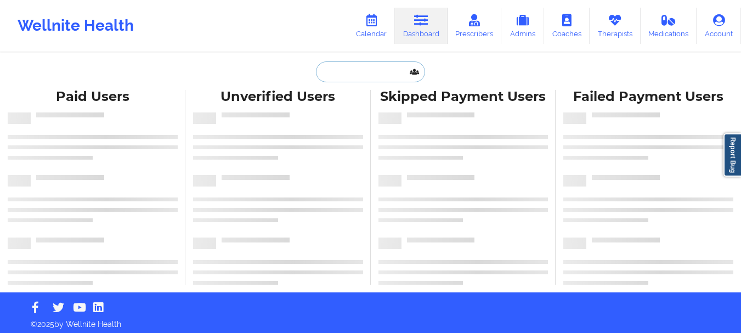
click at [342, 71] on input "text" at bounding box center [370, 71] width 109 height 21
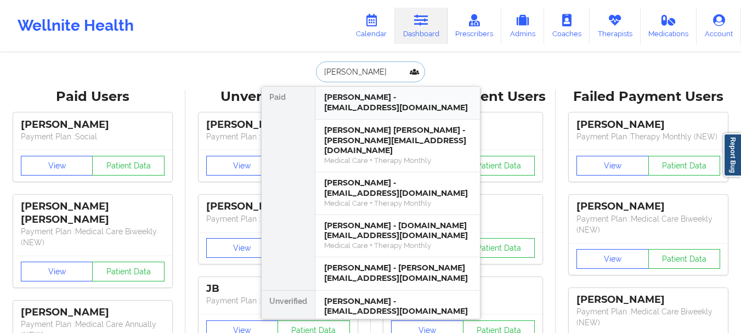
type input "bria wilkins"
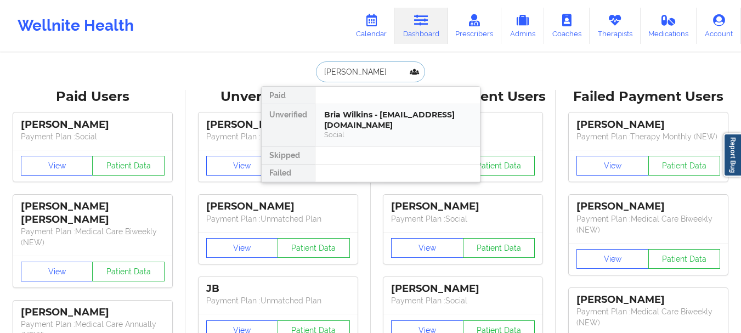
click at [367, 111] on div "Bria Wilkins - [EMAIL_ADDRESS][DOMAIN_NAME]" at bounding box center [397, 120] width 147 height 20
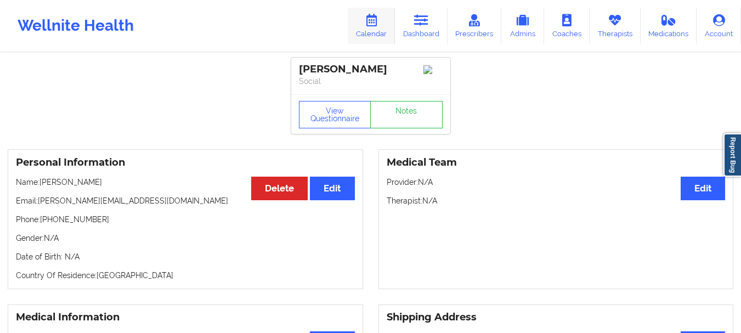
click at [369, 19] on icon at bounding box center [371, 20] width 14 height 12
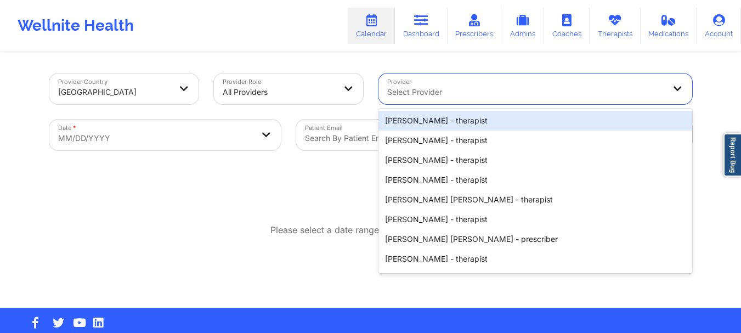
click at [426, 77] on div "Select Provider" at bounding box center [521, 88] width 287 height 31
click at [364, 138] on div at bounding box center [485, 138] width 360 height 13
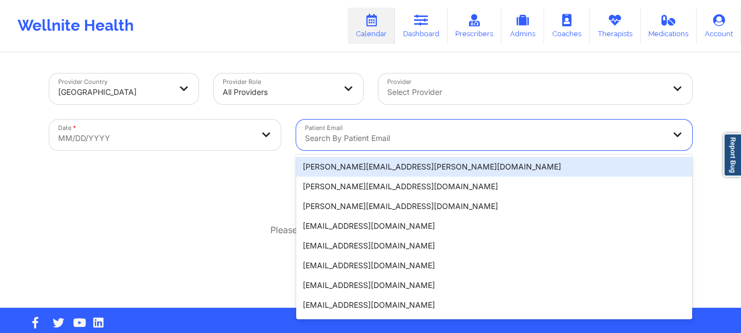
paste input "Call with Bria Wilkins (Zocdoc) ∙ Aaes Nizami called ∙ 0:51 October 14, 2025, 1…"
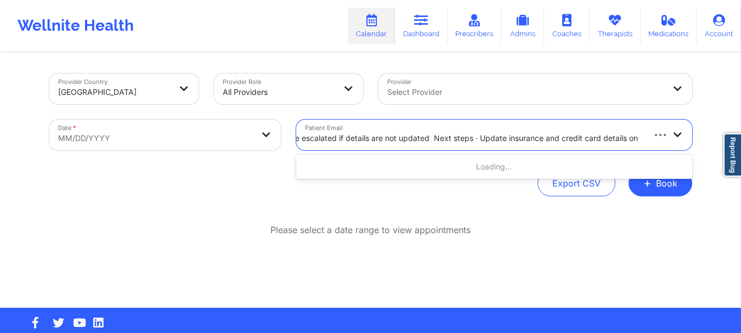
scroll to position [0, 1089]
click at [661, 139] on div "Call with Bria Wilkins (Zocdoc) ∙ Aaes Nizami called ∙ 0:51 October 14, 2025, 1…" at bounding box center [494, 135] width 396 height 31
drag, startPoint x: 304, startPoint y: 141, endPoint x: 701, endPoint y: 151, distance: 397.1
click at [701, 151] on div "Provider Country United States Provider Role All Providers Provider Select Prov…" at bounding box center [370, 154] width 741 height 308
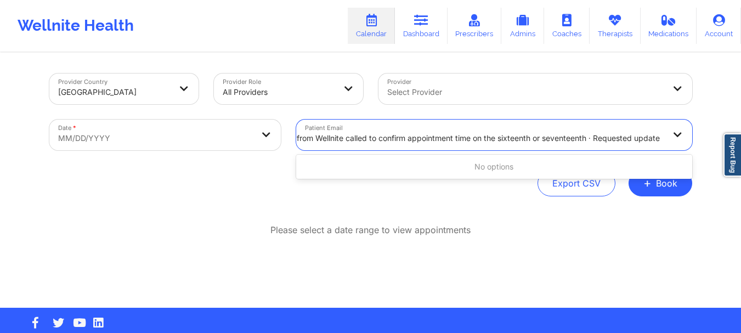
scroll to position [0, 398]
drag, startPoint x: 305, startPoint y: 138, endPoint x: 682, endPoint y: 128, distance: 376.8
click at [682, 128] on div "Call with Bria Wilkins (Zocdoc) ∙ Aaes Nizami called ∙ 0:51 October 14, 2025, 1…" at bounding box center [494, 135] width 396 height 31
drag, startPoint x: 305, startPoint y: 139, endPoint x: 701, endPoint y: 142, distance: 395.9
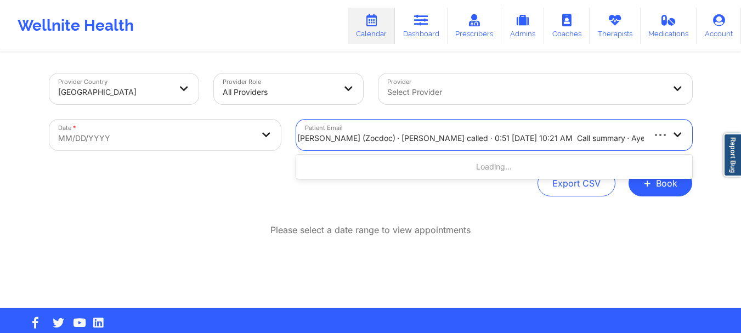
click at [701, 142] on div "Provider Country United States Provider Role All Providers Provider Select Prov…" at bounding box center [370, 154] width 741 height 308
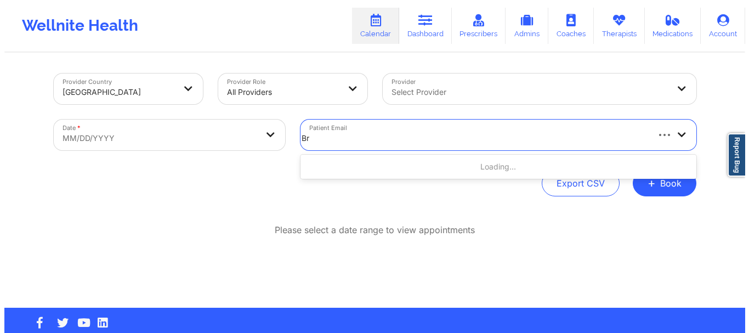
scroll to position [0, 0]
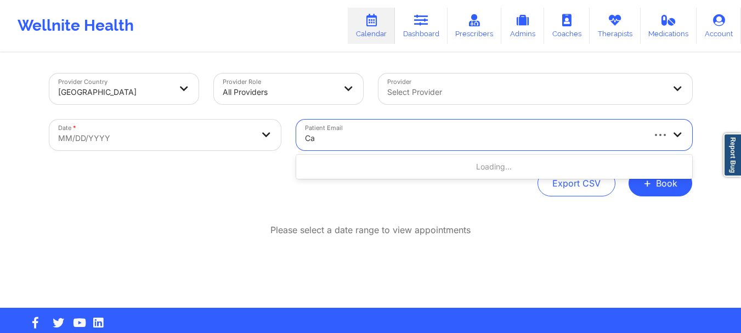
type input "C"
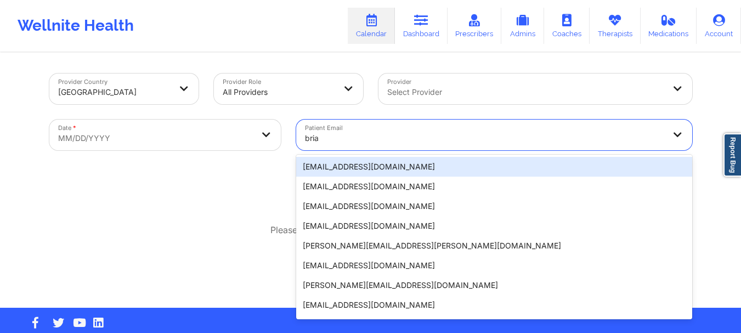
type input "bria"
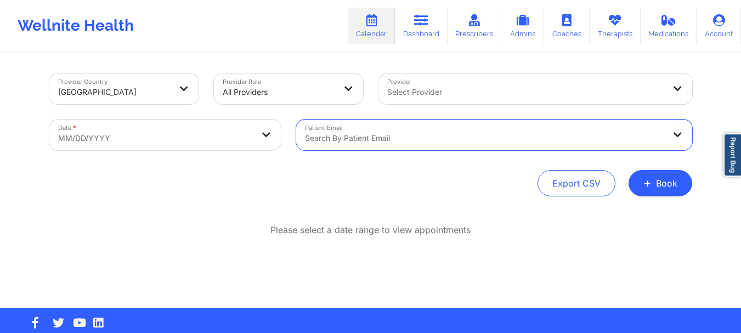
paste input "[PERSON_NAME][EMAIL_ADDRESS][DOMAIN_NAME]"
type input "[PERSON_NAME][EMAIL_ADDRESS][DOMAIN_NAME]"
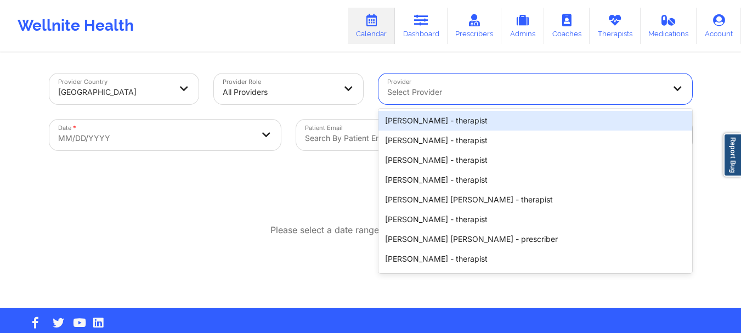
click at [410, 99] on div "Select Provider" at bounding box center [521, 88] width 287 height 31
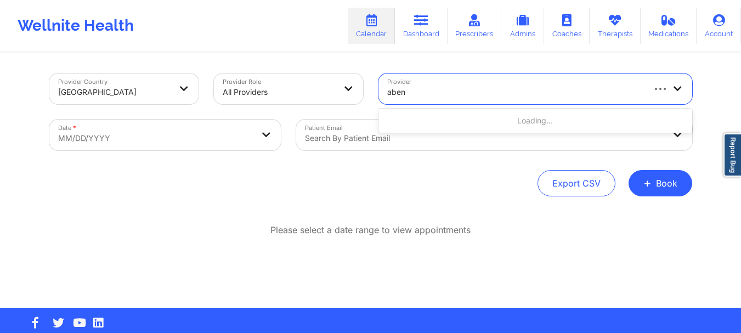
type input "abena"
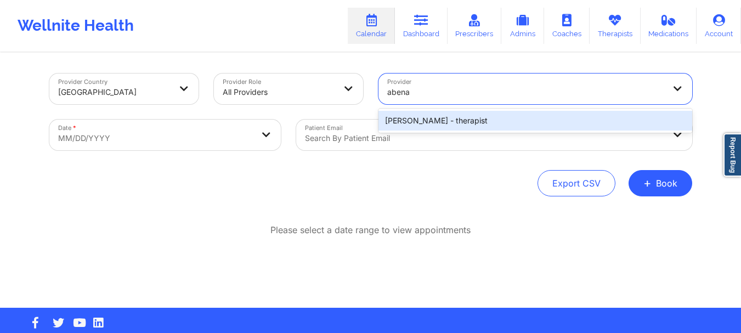
click at [400, 127] on div "Abena Adom - therapist" at bounding box center [535, 121] width 314 height 20
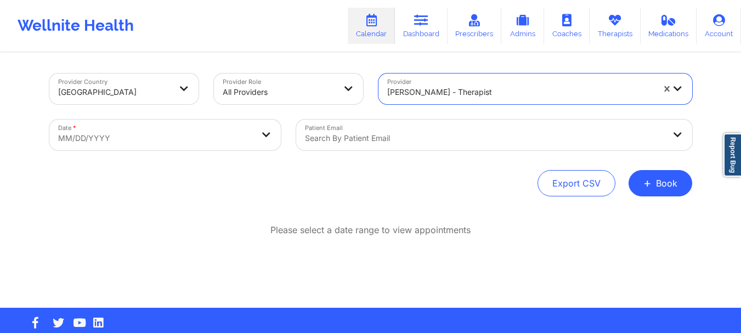
click at [385, 141] on div at bounding box center [485, 138] width 360 height 13
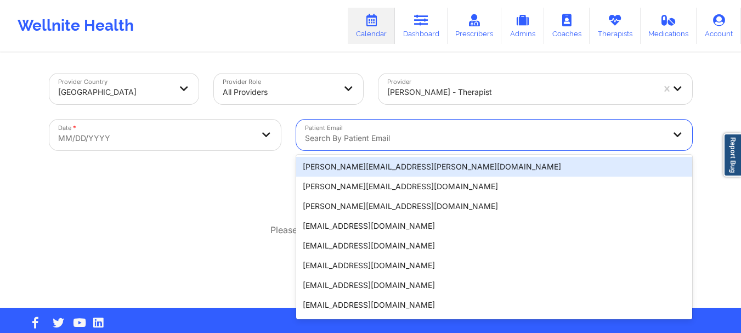
paste input "[PERSON_NAME][EMAIL_ADDRESS][DOMAIN_NAME]"
type input "[PERSON_NAME][EMAIL_ADDRESS][DOMAIN_NAME]"
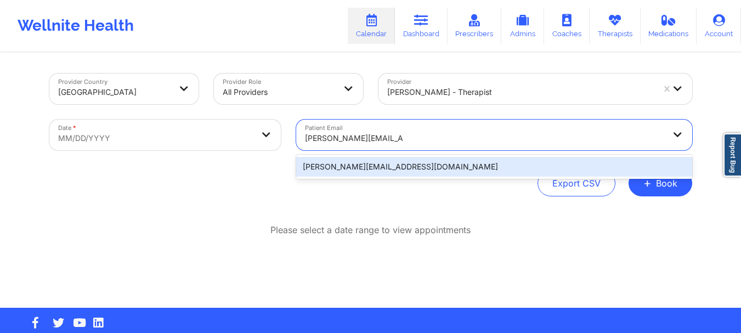
click at [375, 156] on div "[PERSON_NAME][EMAIL_ADDRESS][DOMAIN_NAME]" at bounding box center [494, 167] width 396 height 24
drag, startPoint x: 375, startPoint y: 156, endPoint x: 368, endPoint y: 166, distance: 11.9
click at [368, 166] on div "[PERSON_NAME][EMAIL_ADDRESS][DOMAIN_NAME]" at bounding box center [494, 167] width 396 height 24
click at [368, 166] on div "[PERSON_NAME][EMAIL_ADDRESS][DOMAIN_NAME]" at bounding box center [494, 167] width 396 height 20
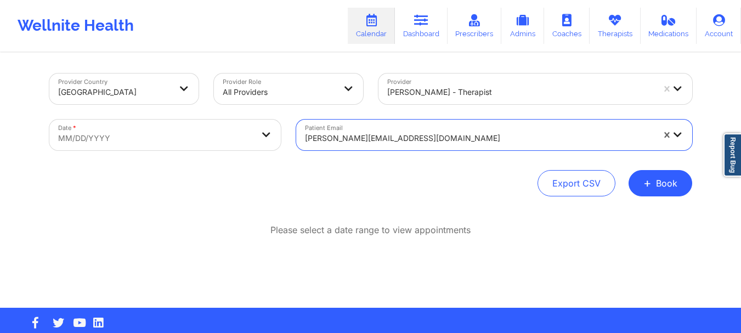
click at [279, 140] on body "Wellnite Health Calendar Dashboard Prescribers Admins Coaches Therapists Medica…" at bounding box center [370, 166] width 741 height 333
select select "2025-8"
select select "2025-9"
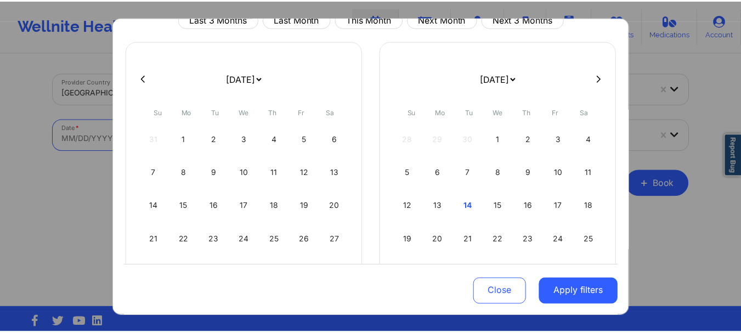
scroll to position [67, 0]
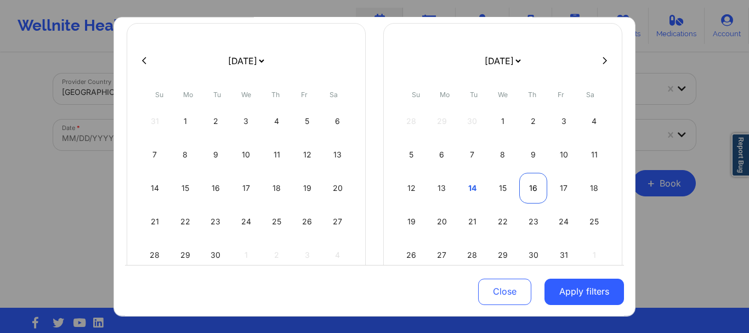
click at [520, 186] on div "16" at bounding box center [533, 187] width 28 height 31
select select "2025-9"
select select "2025-10"
select select "2025-9"
select select "2025-10"
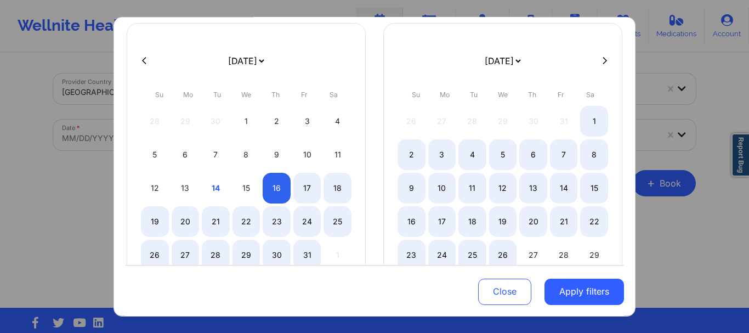
select select "2025-9"
select select "2025-10"
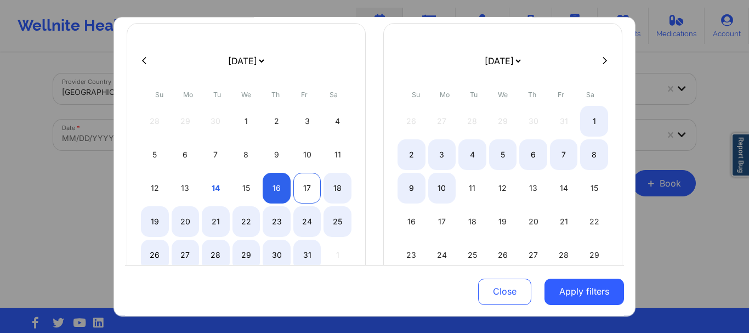
select select "2025-9"
select select "2025-10"
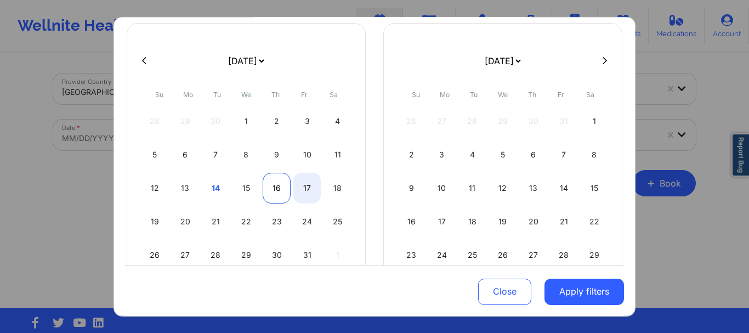
select select "2025-9"
select select "2025-10"
click at [279, 190] on div "16" at bounding box center [277, 187] width 28 height 31
select select "2025-9"
select select "2025-10"
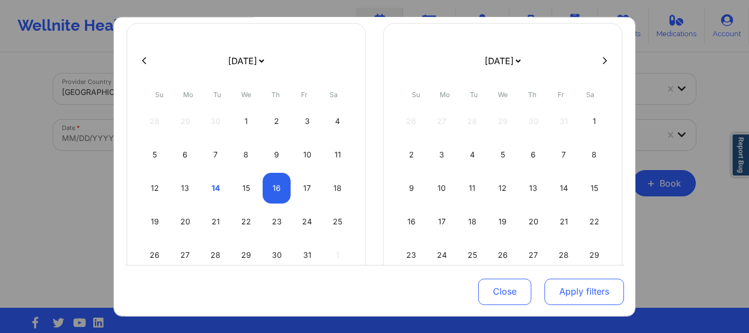
click at [551, 283] on button "Apply filters" at bounding box center [584, 292] width 80 height 26
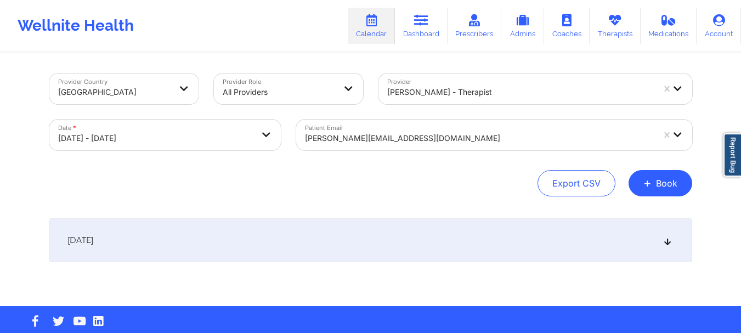
click at [420, 236] on div "October 16, 2025" at bounding box center [370, 240] width 643 height 44
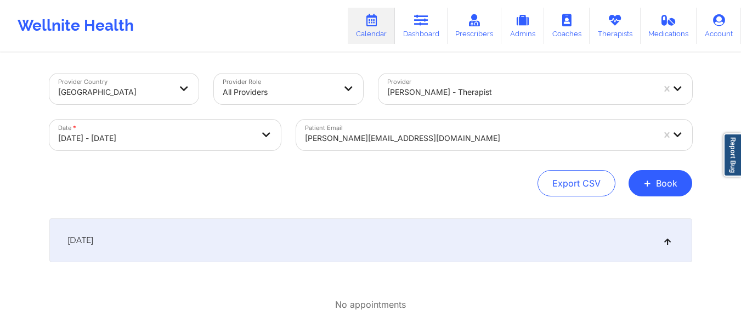
select select "2025-9"
select select "2025-10"
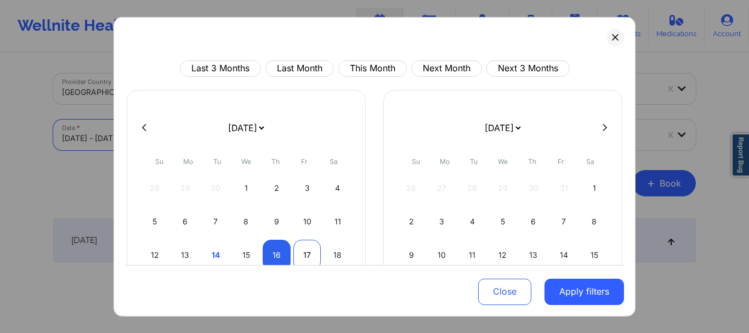
click at [314, 254] on div "17" at bounding box center [307, 254] width 28 height 31
select select "2025-9"
select select "2025-10"
select select "2025-9"
select select "2025-10"
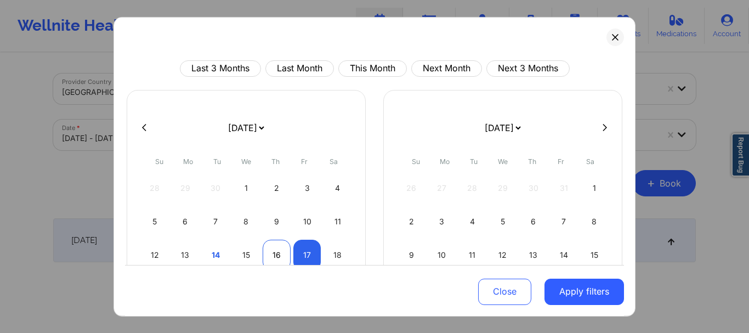
click at [282, 253] on div "16" at bounding box center [277, 254] width 28 height 31
select select "2025-9"
select select "2025-10"
select select "2025-9"
select select "2025-10"
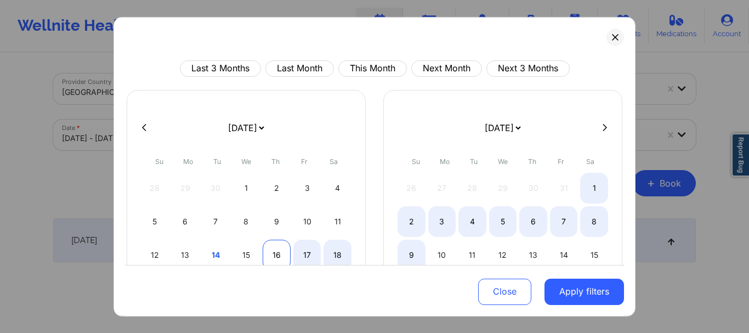
select select "2025-9"
select select "2025-10"
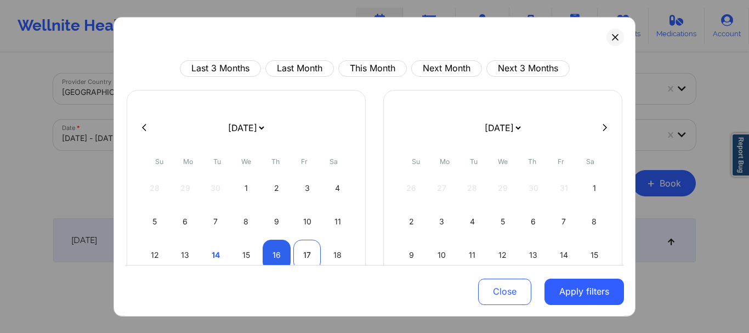
select select "2025-9"
select select "2025-10"
click at [297, 249] on div "17" at bounding box center [307, 254] width 28 height 31
select select "2025-9"
select select "2025-10"
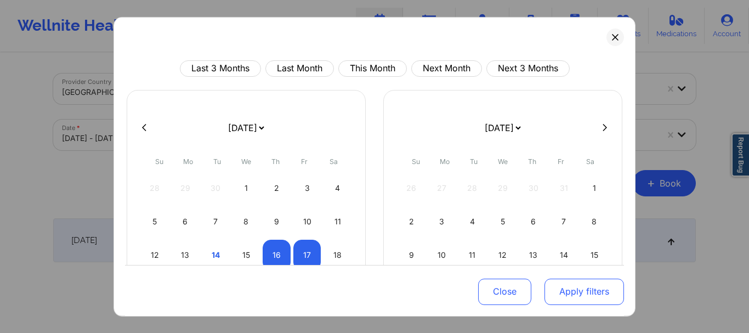
click at [572, 284] on button "Apply filters" at bounding box center [584, 292] width 80 height 26
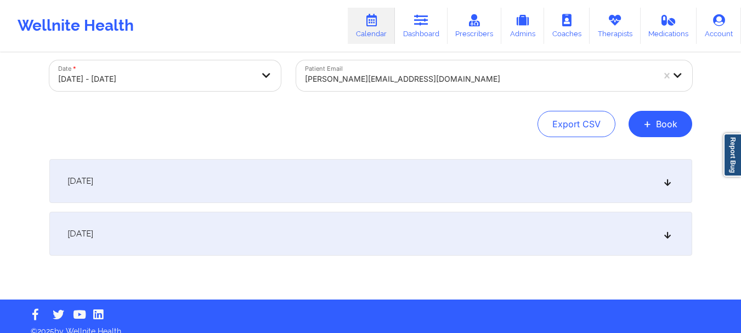
scroll to position [71, 0]
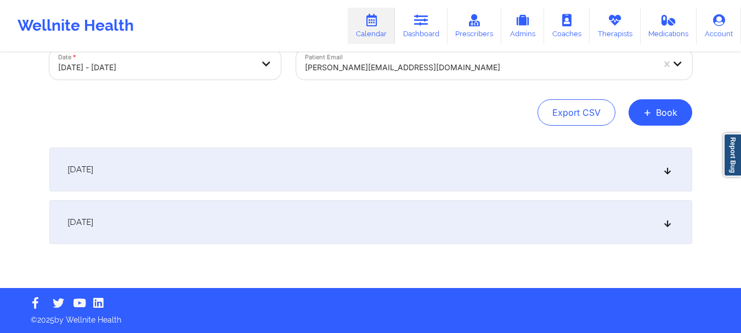
click at [339, 158] on div "October 16, 2025" at bounding box center [370, 169] width 643 height 44
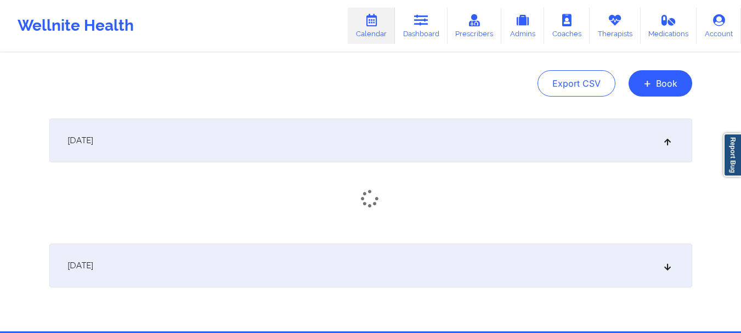
scroll to position [143, 0]
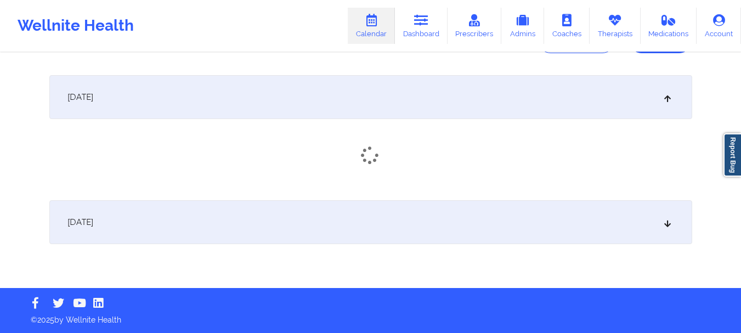
click at [330, 220] on div "October 17, 2025" at bounding box center [370, 222] width 643 height 44
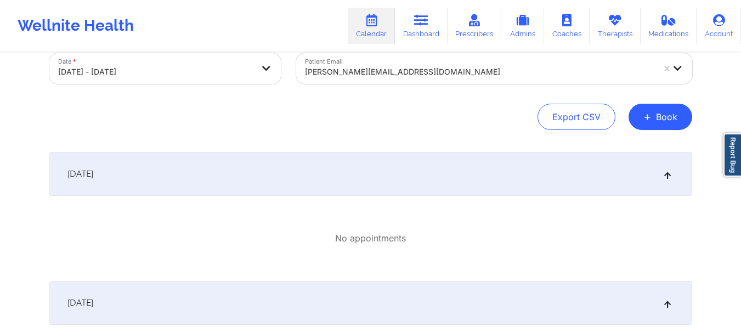
scroll to position [0, 0]
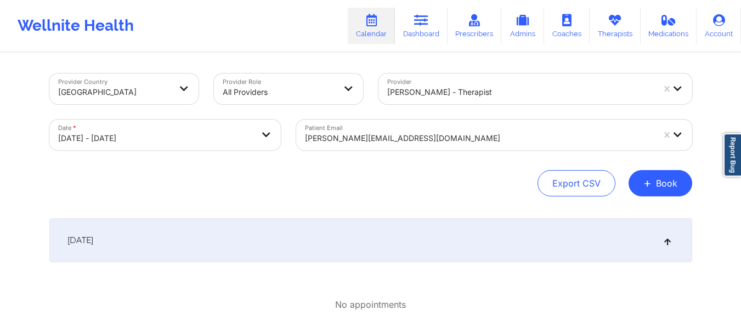
click at [475, 228] on div "October 16, 2025" at bounding box center [370, 240] width 643 height 44
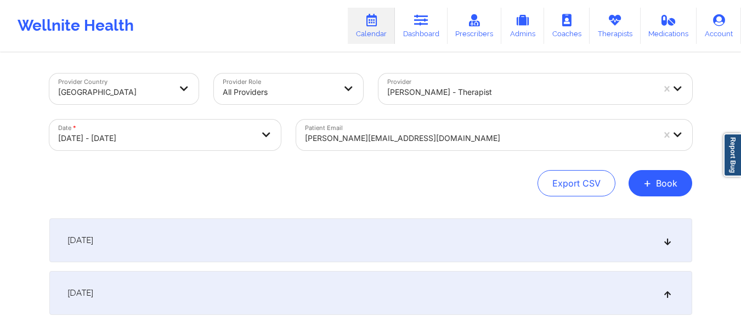
click at [452, 229] on div "October 16, 2025" at bounding box center [370, 240] width 643 height 44
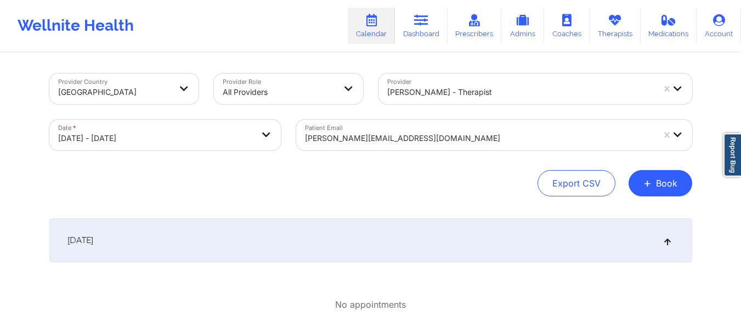
click at [411, 94] on div at bounding box center [520, 92] width 266 height 13
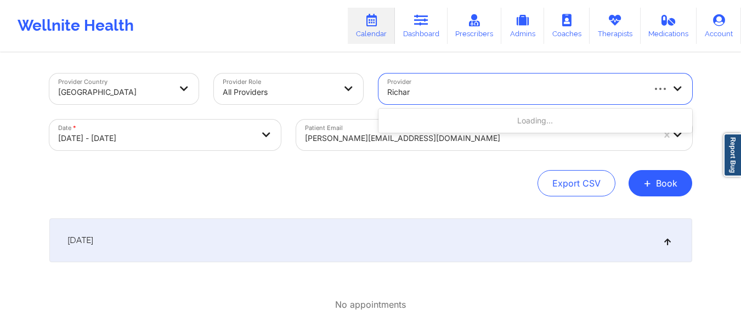
type input "Richard"
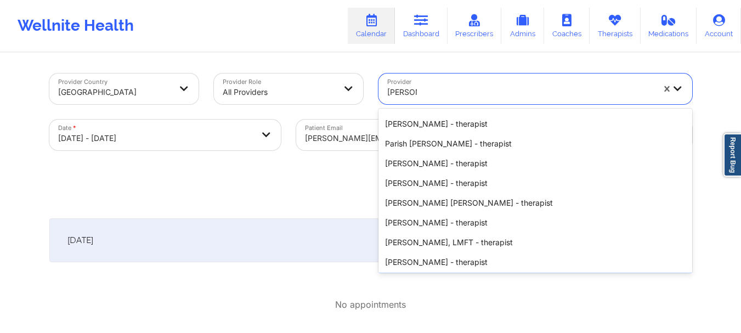
scroll to position [663, 0]
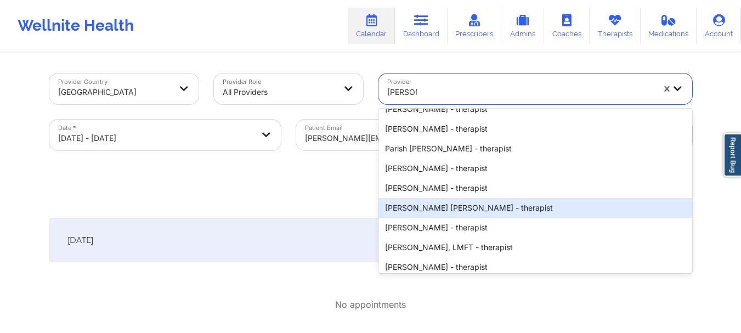
click at [419, 209] on div "Richard Ryan Kenneth Pollino - therapist" at bounding box center [535, 208] width 314 height 20
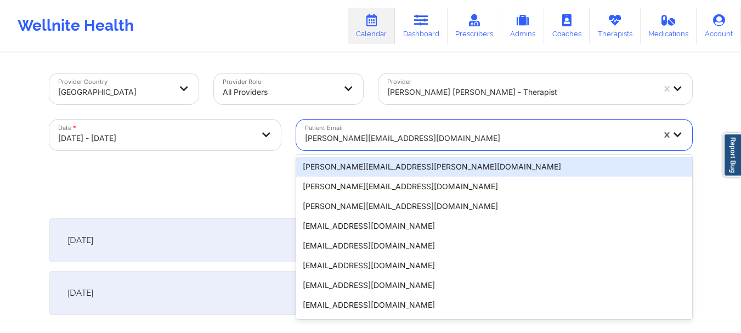
drag, startPoint x: 434, startPoint y: 138, endPoint x: 373, endPoint y: 143, distance: 60.6
click at [373, 143] on div at bounding box center [479, 138] width 349 height 13
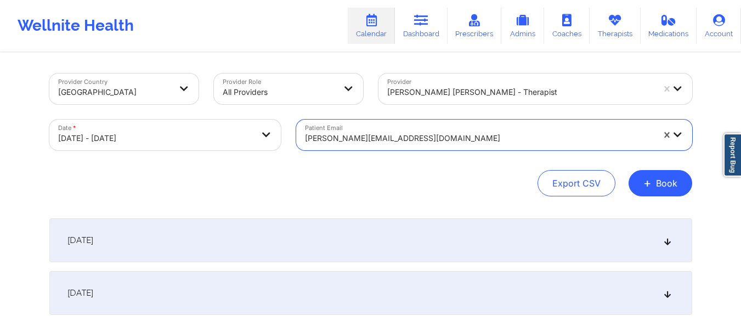
drag, startPoint x: 405, startPoint y: 139, endPoint x: 371, endPoint y: 139, distance: 34.0
click at [370, 140] on div at bounding box center [479, 138] width 349 height 13
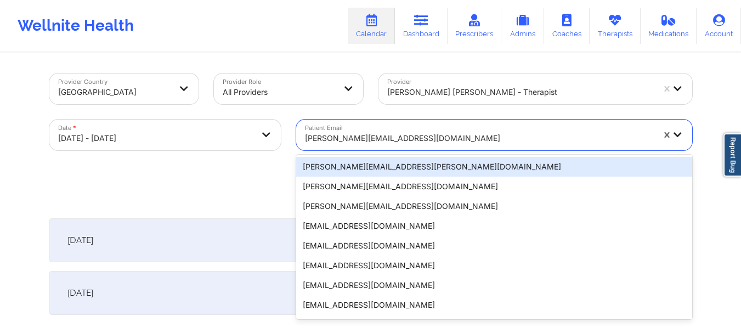
click at [400, 137] on div at bounding box center [479, 138] width 349 height 13
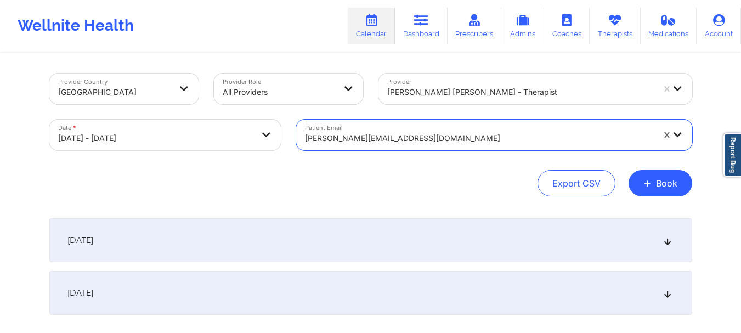
click at [400, 137] on div at bounding box center [479, 138] width 349 height 13
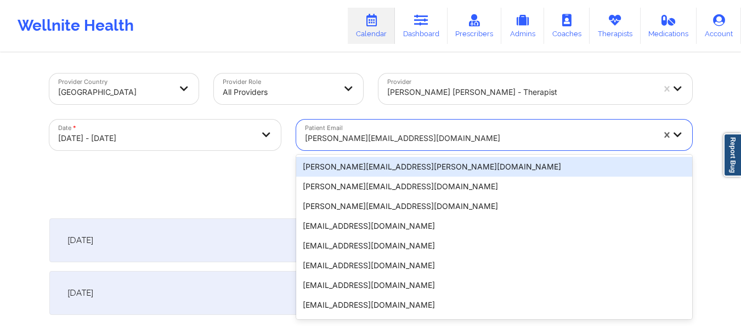
drag, startPoint x: 305, startPoint y: 138, endPoint x: 414, endPoint y: 141, distance: 108.6
click at [414, 141] on div at bounding box center [479, 138] width 349 height 13
drag, startPoint x: 306, startPoint y: 138, endPoint x: 353, endPoint y: 138, distance: 46.6
click at [353, 138] on div at bounding box center [479, 138] width 349 height 13
paste input "fantacis615@gmail.com"
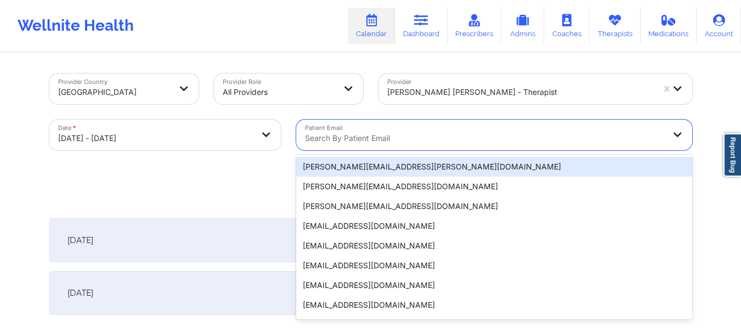
type input "fantacis615@gmail.com"
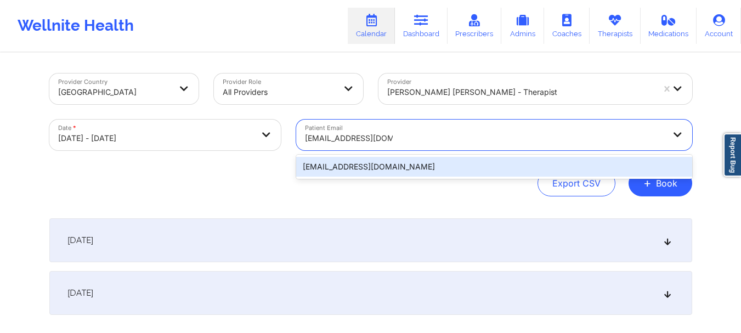
click at [366, 171] on div "fantacis615@gmail.com" at bounding box center [494, 167] width 396 height 20
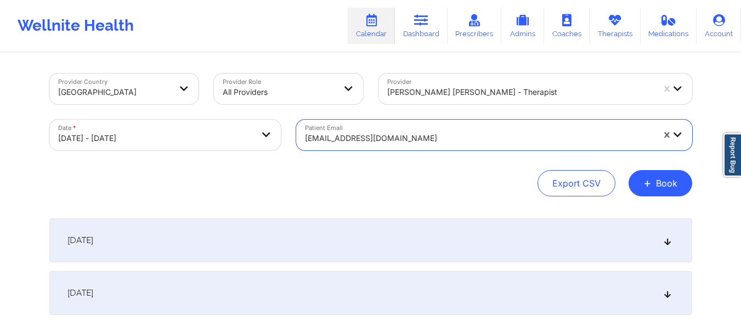
click at [225, 144] on body "Wellnite Health Calendar Dashboard Prescribers Admins Coaches Therapists Medica…" at bounding box center [370, 166] width 741 height 333
select select "2025-9"
select select "2025-10"
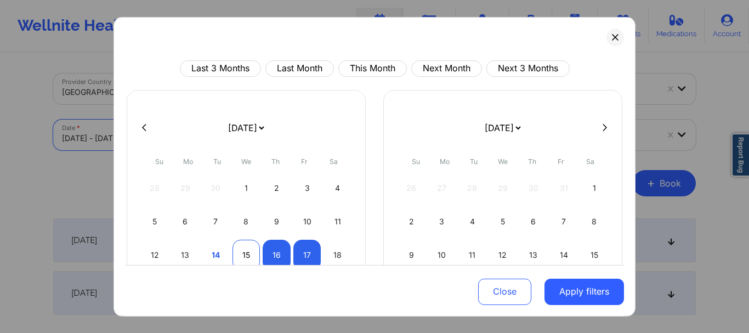
click at [246, 247] on div "15" at bounding box center [246, 254] width 28 height 31
select select "2025-9"
select select "2025-10"
click at [246, 247] on div "15" at bounding box center [246, 254] width 28 height 31
select select "2025-9"
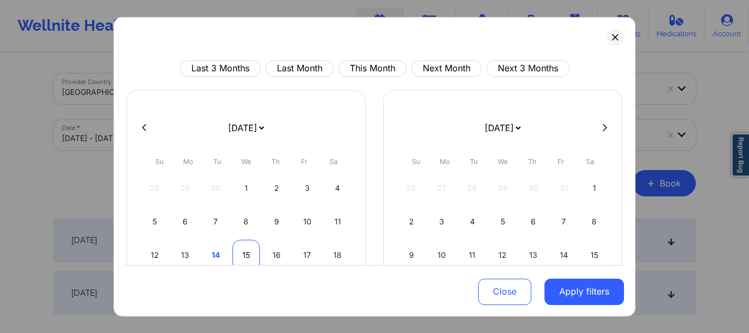
select select "2025-10"
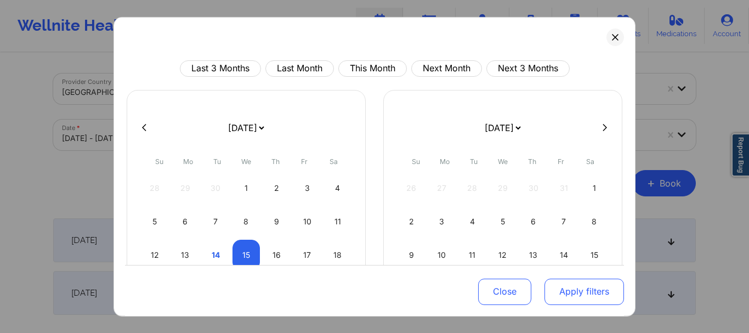
click at [566, 289] on button "Apply filters" at bounding box center [584, 292] width 80 height 26
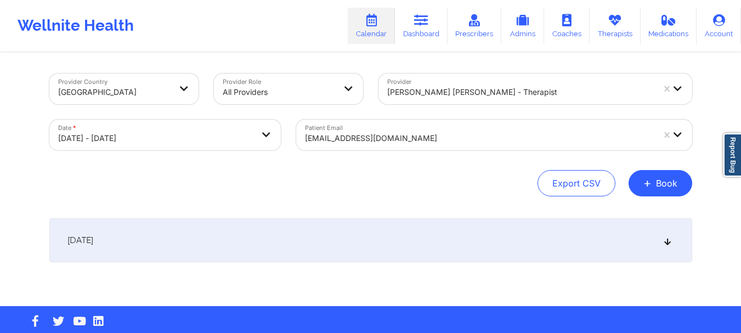
click at [589, 237] on div "[DATE]" at bounding box center [370, 240] width 643 height 44
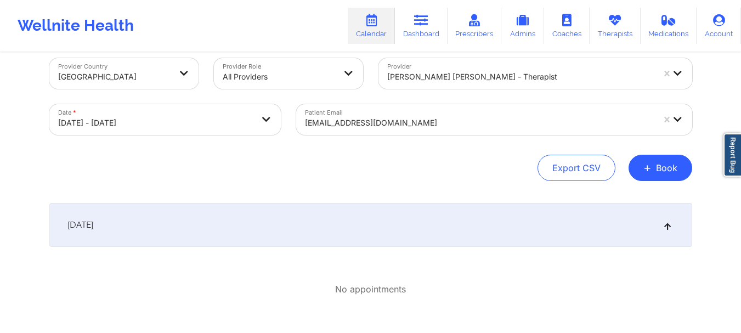
scroll to position [0, 0]
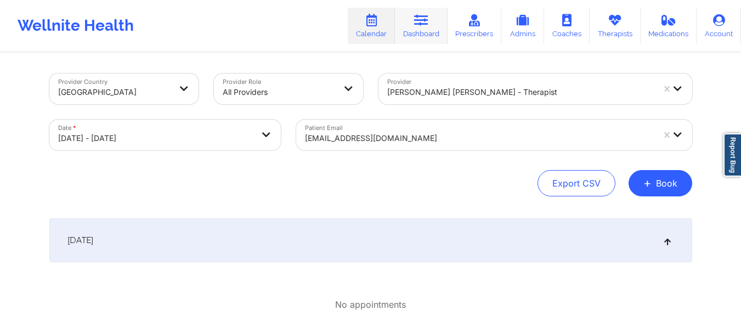
click at [441, 37] on link "Dashboard" at bounding box center [421, 26] width 53 height 36
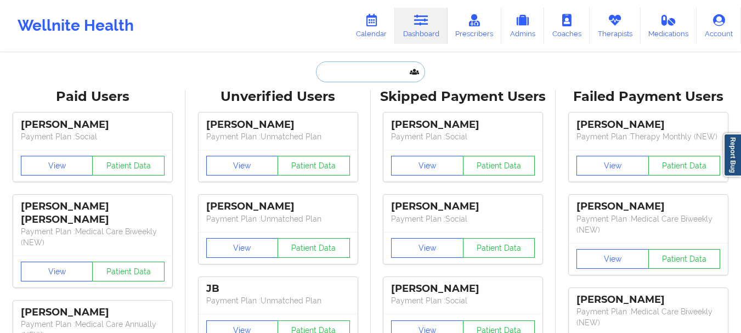
click at [358, 70] on input "text" at bounding box center [370, 71] width 109 height 21
paste input "fantacis615@gmail.com"
type input "fantacis615@gmail.com"
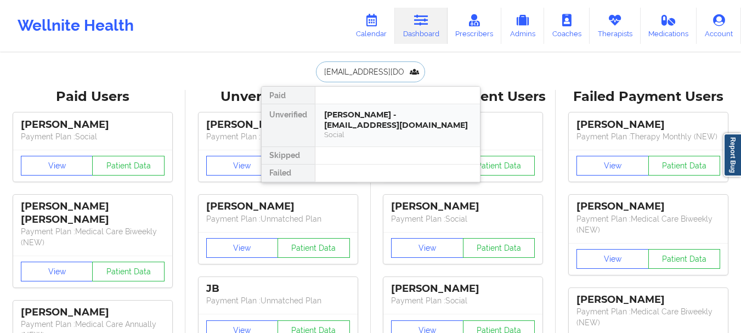
click at [379, 124] on div "Fanta Cisse - fantacis615@gmail.com" at bounding box center [397, 120] width 147 height 20
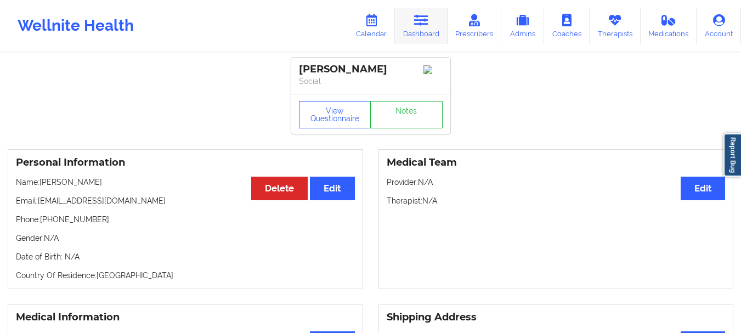
click at [423, 29] on link "Dashboard" at bounding box center [421, 26] width 53 height 36
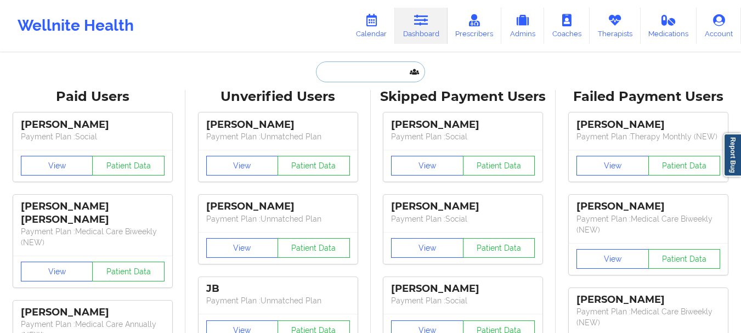
click at [324, 70] on input "text" at bounding box center [370, 71] width 109 height 21
paste input "ana3dwork@gmail.com"
type input "ana3dwork@gmail.com"
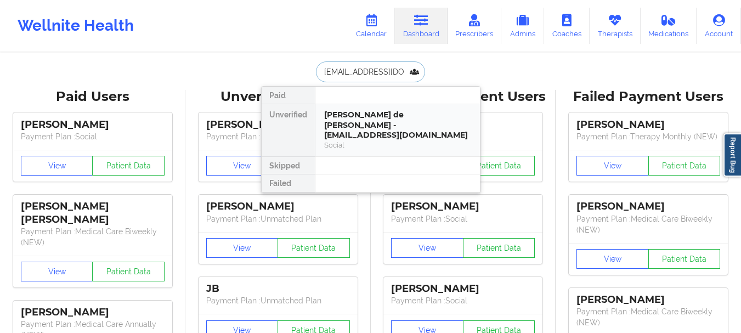
click at [372, 130] on div "Ana Carolina de Mateus Pereira - ana3dwork@gmail.com" at bounding box center [397, 125] width 147 height 31
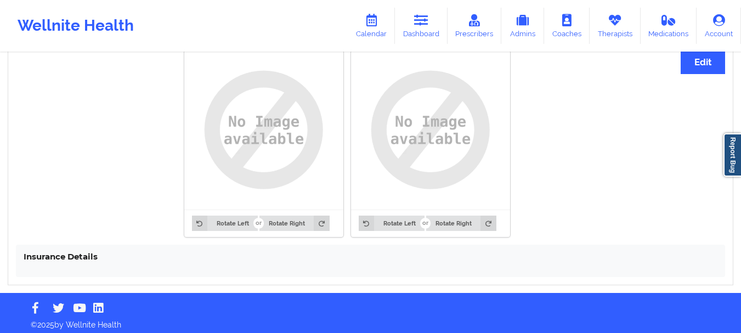
scroll to position [860, 0]
